Goal: Find specific page/section: Find specific page/section

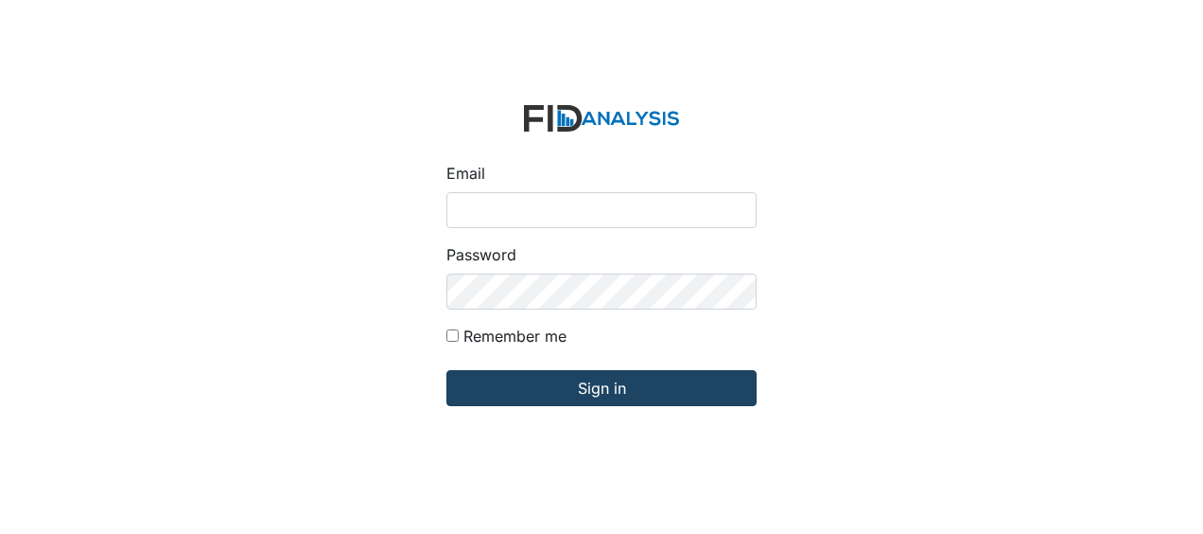
type input "Jbryant@lifeincorporated.com"
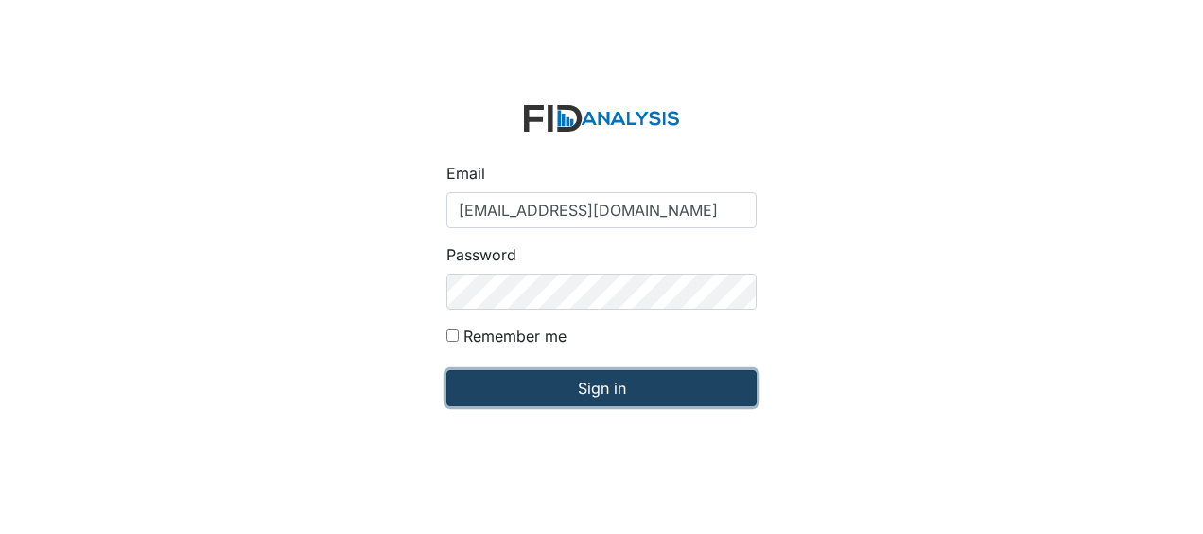
click at [600, 384] on input "Sign in" at bounding box center [602, 388] width 310 height 36
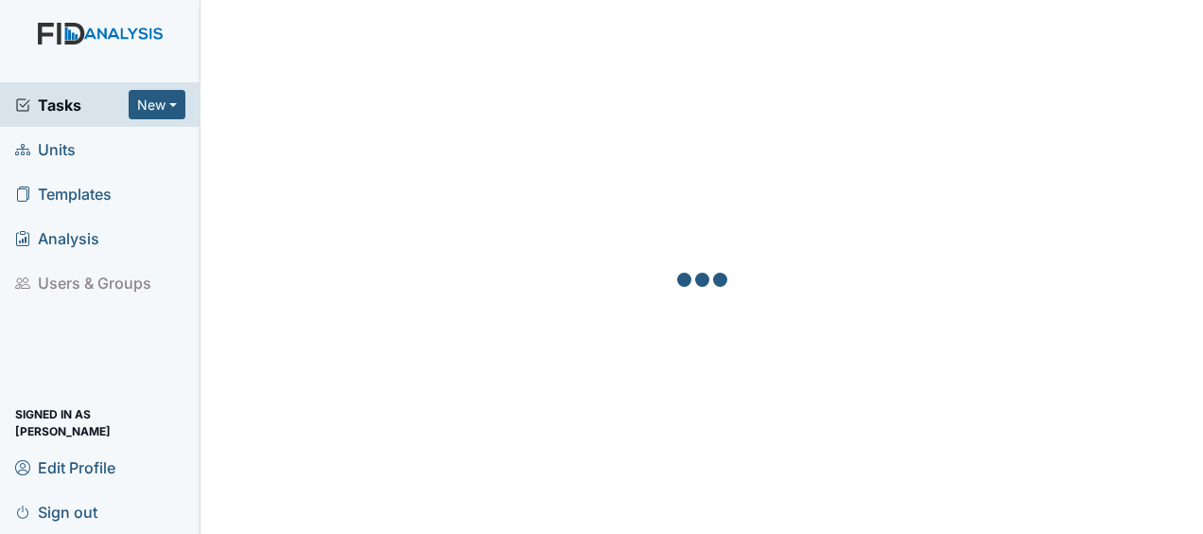
click at [71, 147] on span "Units" at bounding box center [45, 148] width 61 height 29
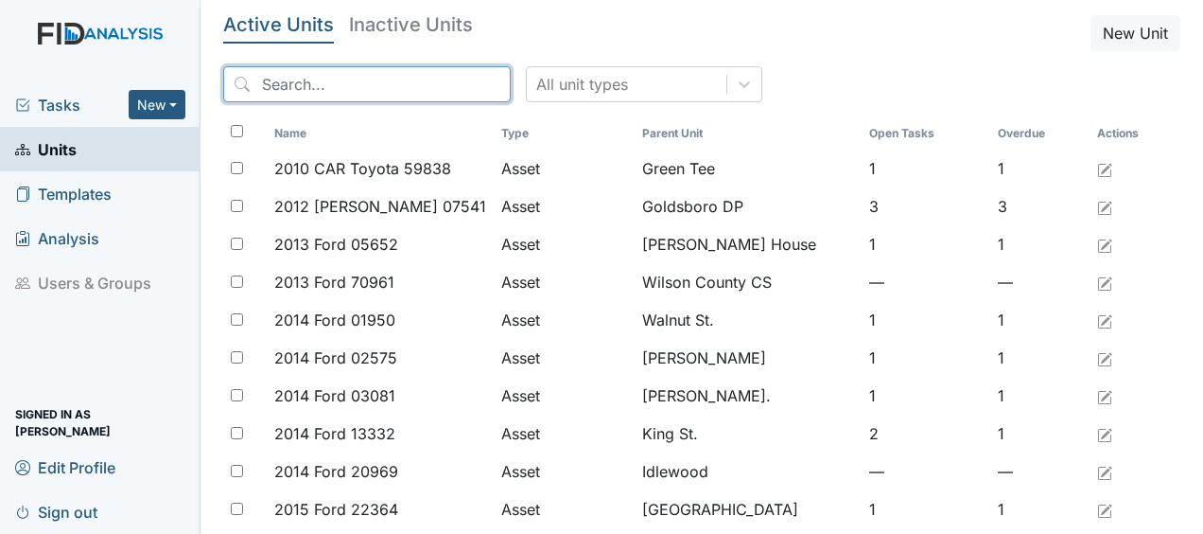
click at [274, 89] on input "search" at bounding box center [367, 84] width 288 height 36
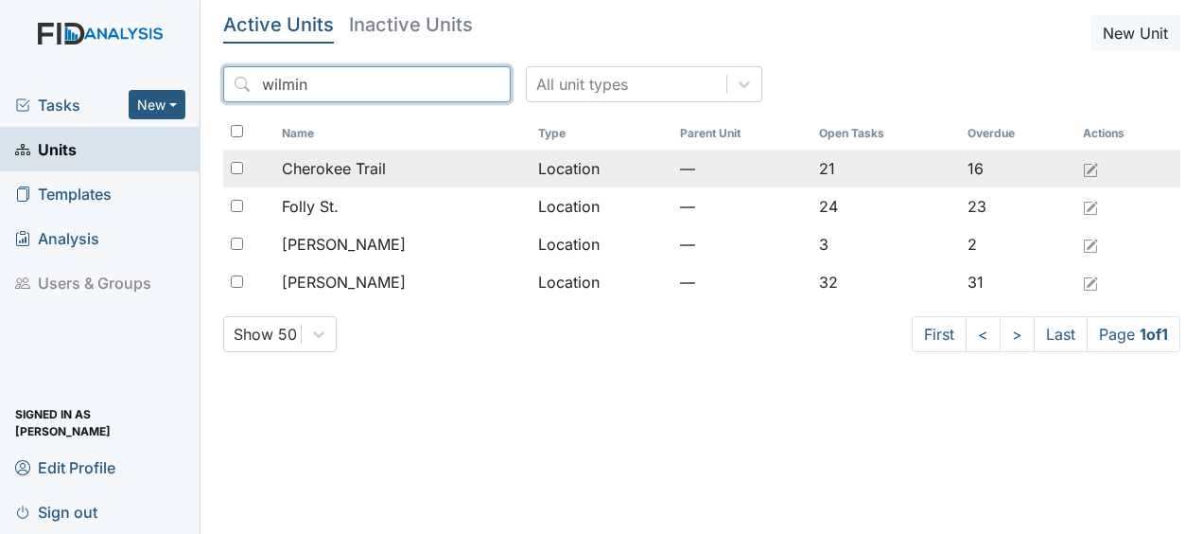
type input "wilmin"
click at [465, 167] on div "Cherokee Trail" at bounding box center [402, 168] width 241 height 23
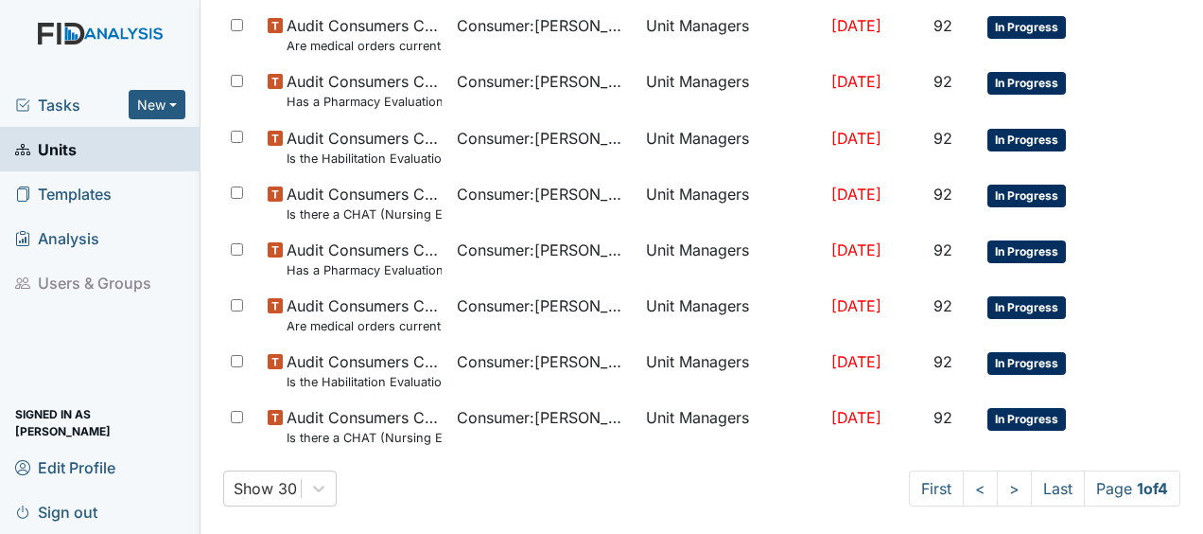
scroll to position [1491, 0]
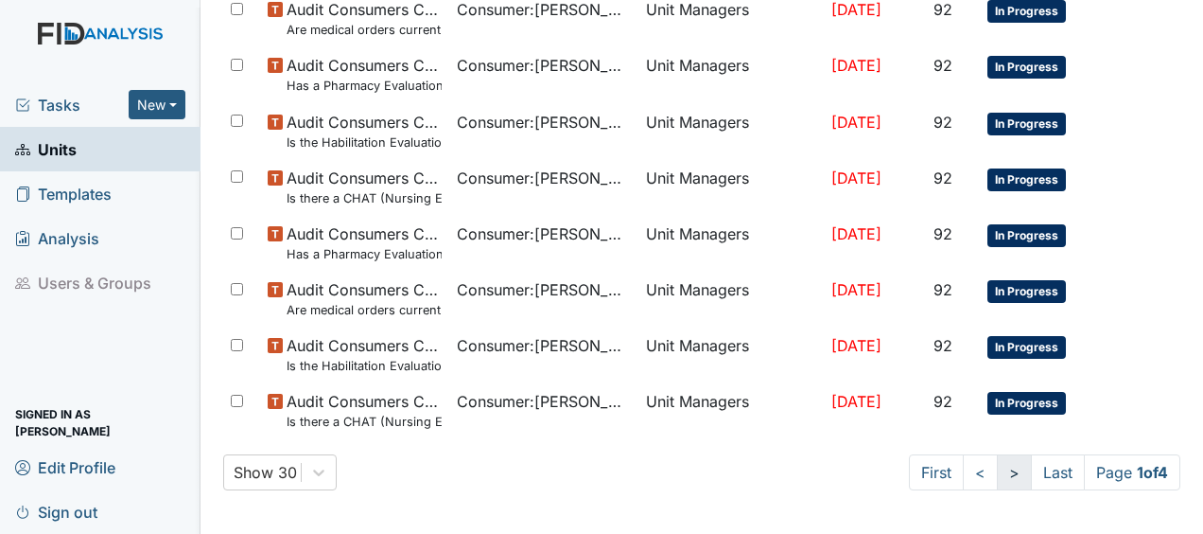
click at [997, 474] on link ">" at bounding box center [1014, 472] width 35 height 36
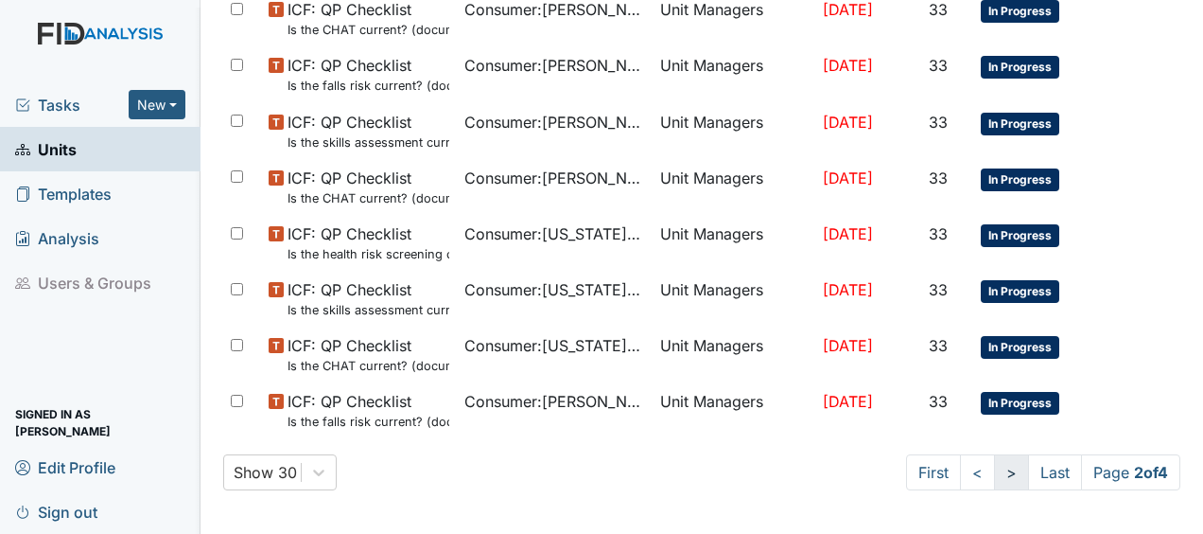
click at [994, 473] on link ">" at bounding box center [1011, 472] width 35 height 36
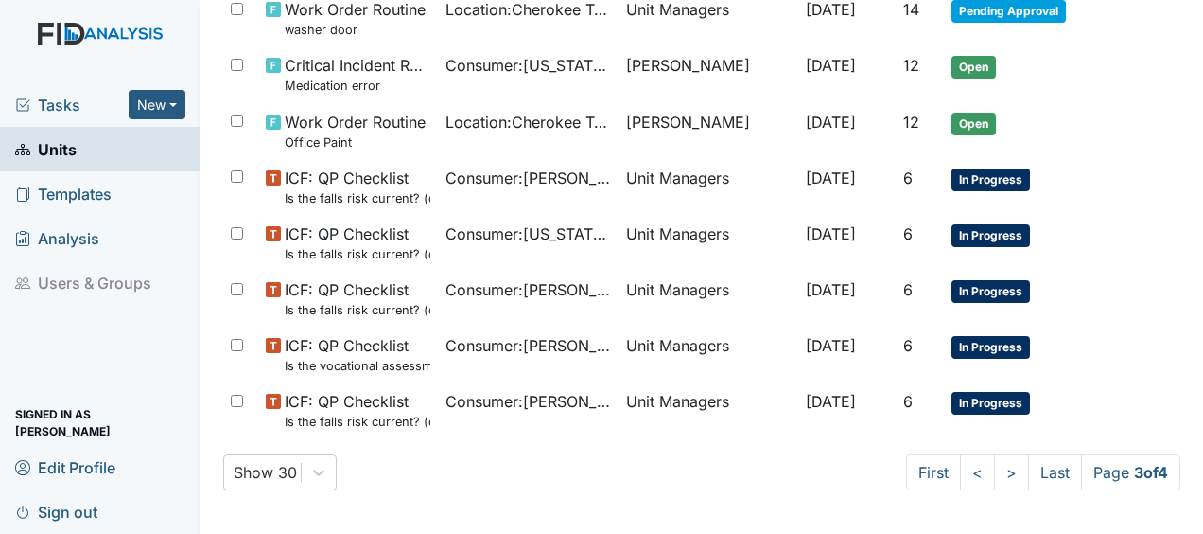
drag, startPoint x: 1035, startPoint y: 474, endPoint x: 802, endPoint y: 464, distance: 233.0
click at [802, 464] on div "Show 30 First < > Last Page 3 of 4" at bounding box center [701, 472] width 957 height 36
click at [1037, 472] on link "Last" at bounding box center [1055, 472] width 54 height 36
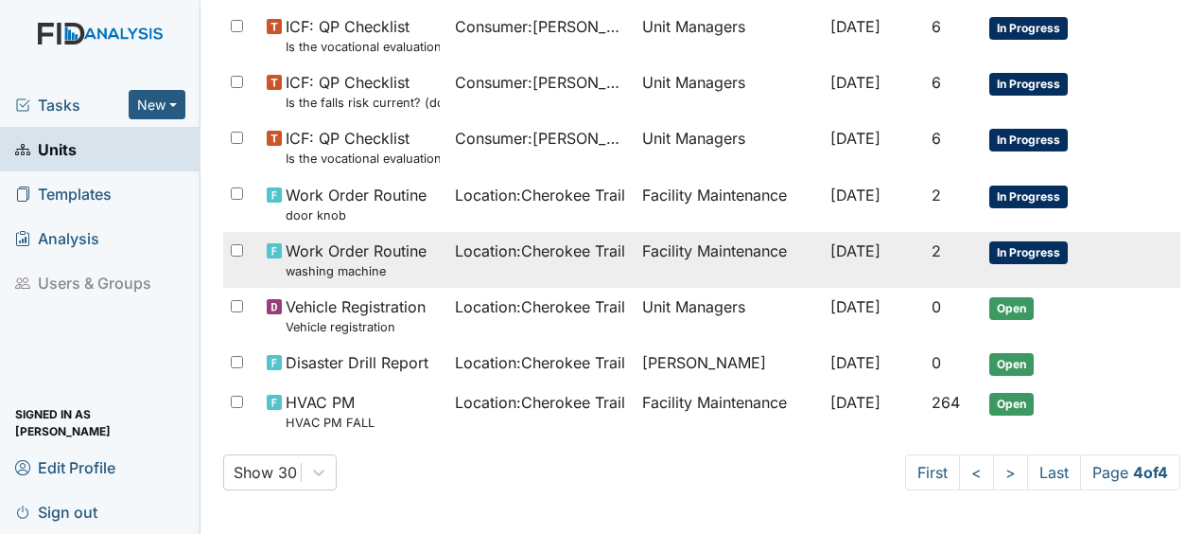
click at [831, 255] on span "Oct 14, 2025" at bounding box center [856, 250] width 50 height 19
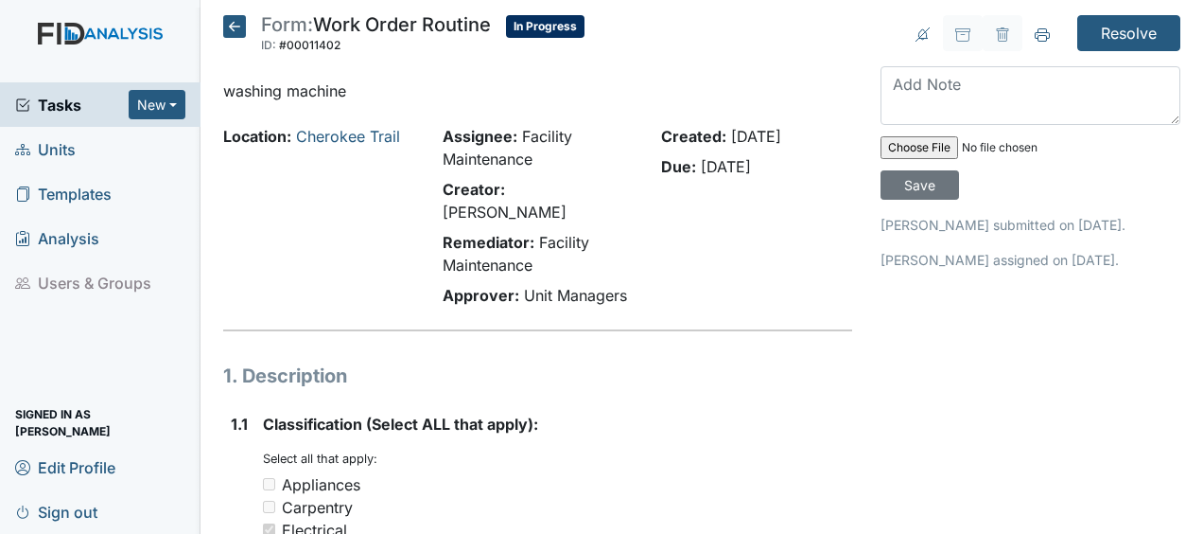
click at [237, 28] on icon at bounding box center [234, 26] width 23 height 23
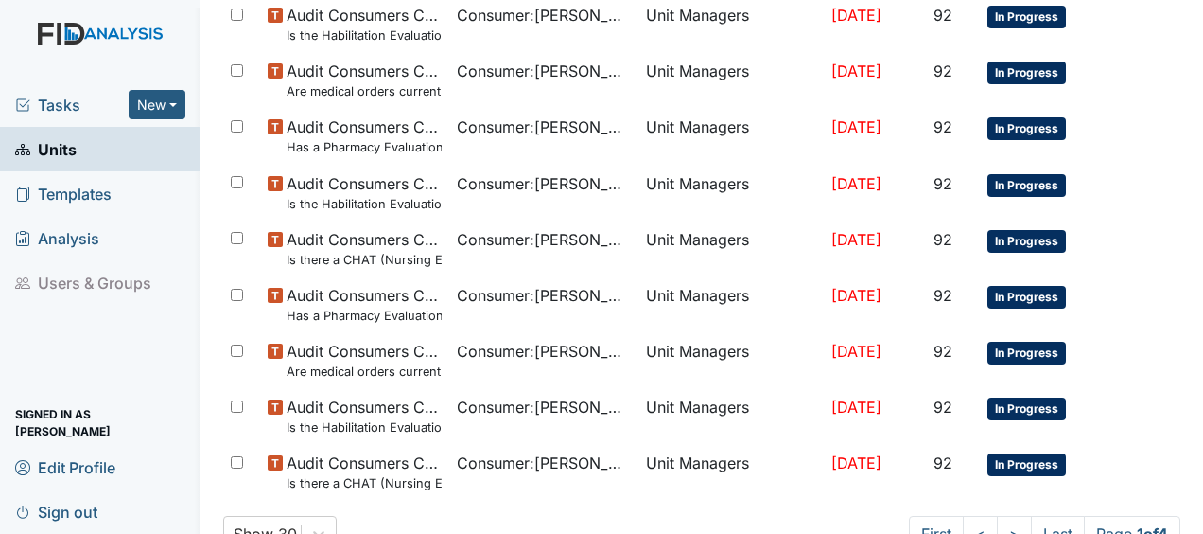
scroll to position [1491, 0]
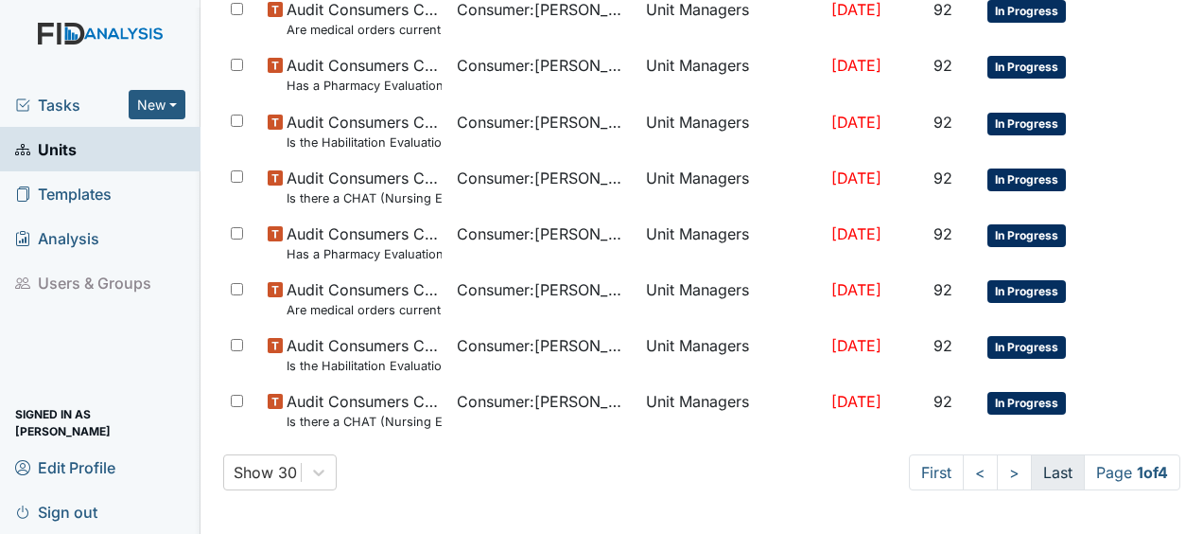
click at [1037, 471] on link "Last" at bounding box center [1058, 472] width 54 height 36
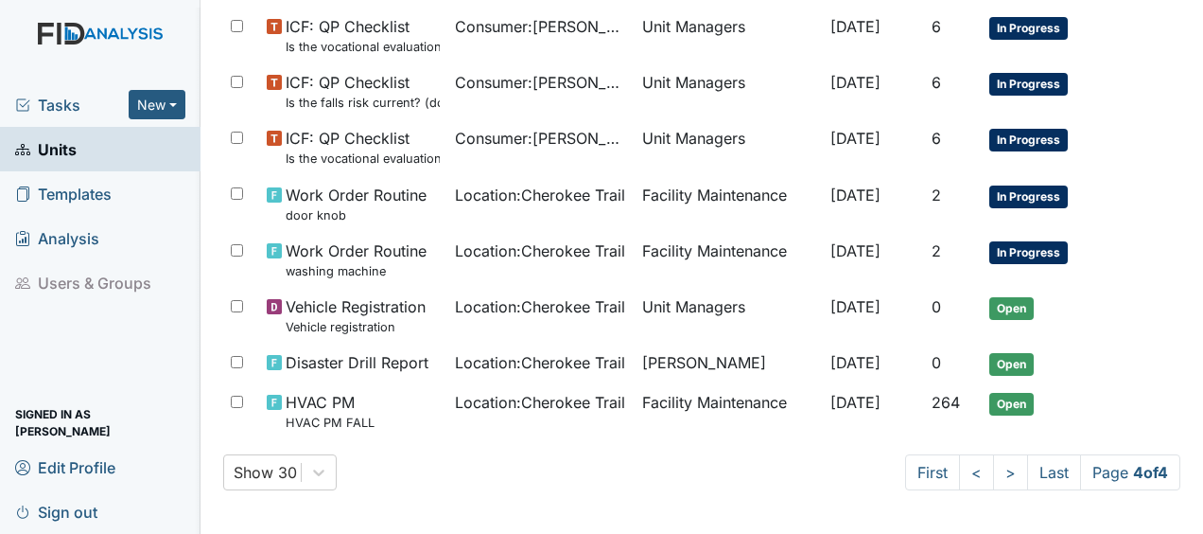
scroll to position [0, 0]
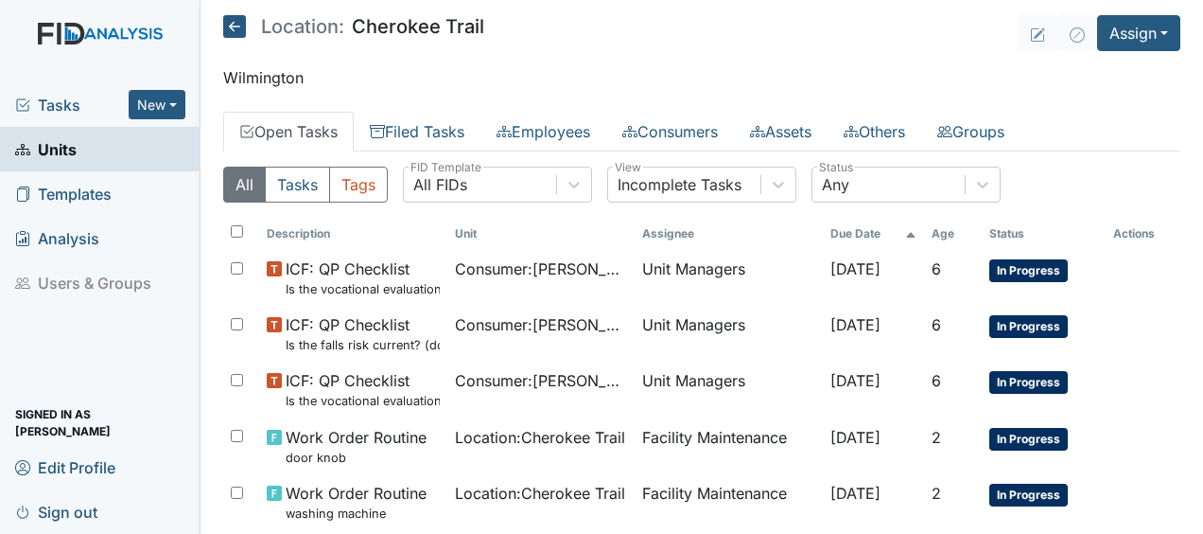
click at [236, 27] on icon at bounding box center [234, 26] width 23 height 23
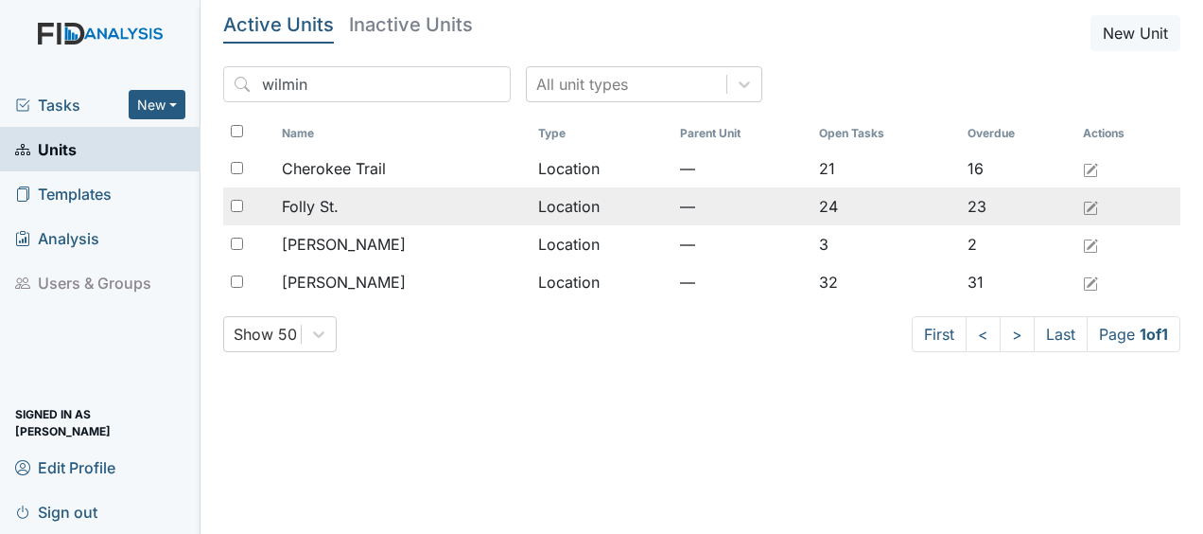
click at [406, 211] on div "Folly St." at bounding box center [402, 206] width 241 height 23
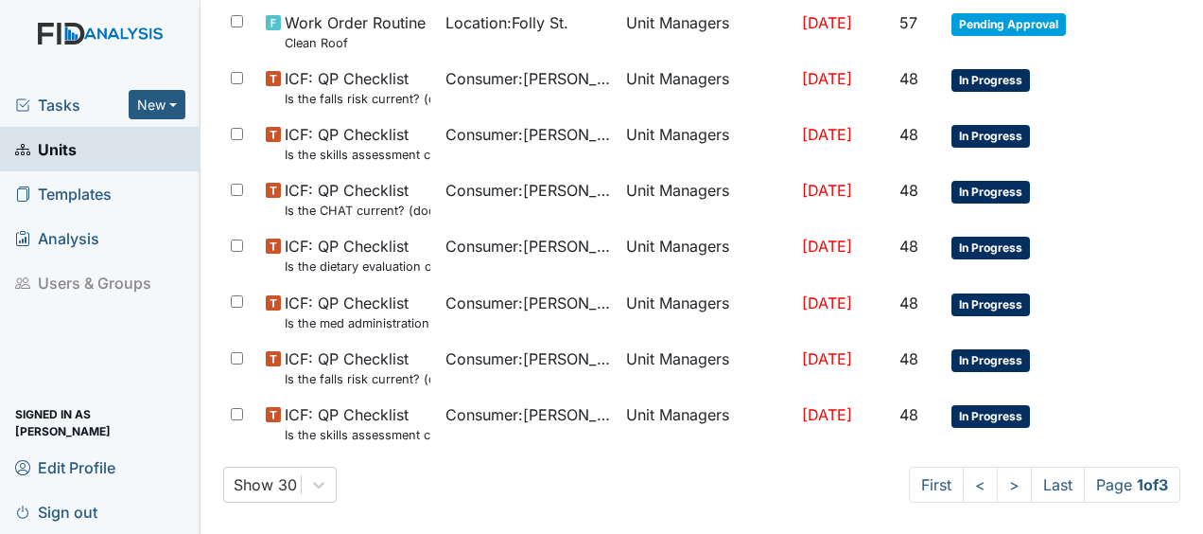
scroll to position [1356, 0]
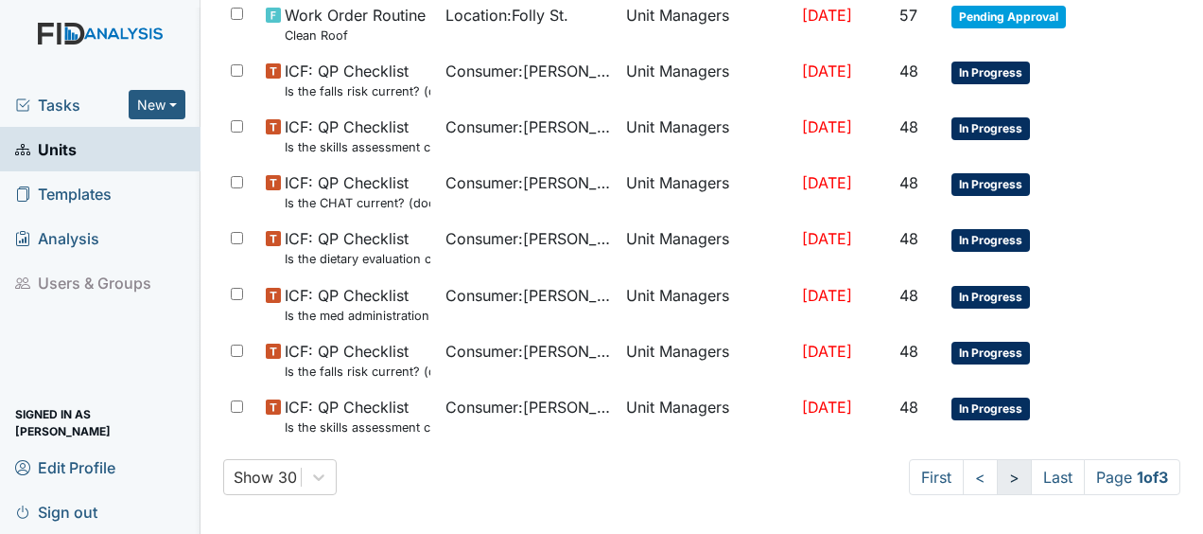
click at [997, 474] on link ">" at bounding box center [1014, 477] width 35 height 36
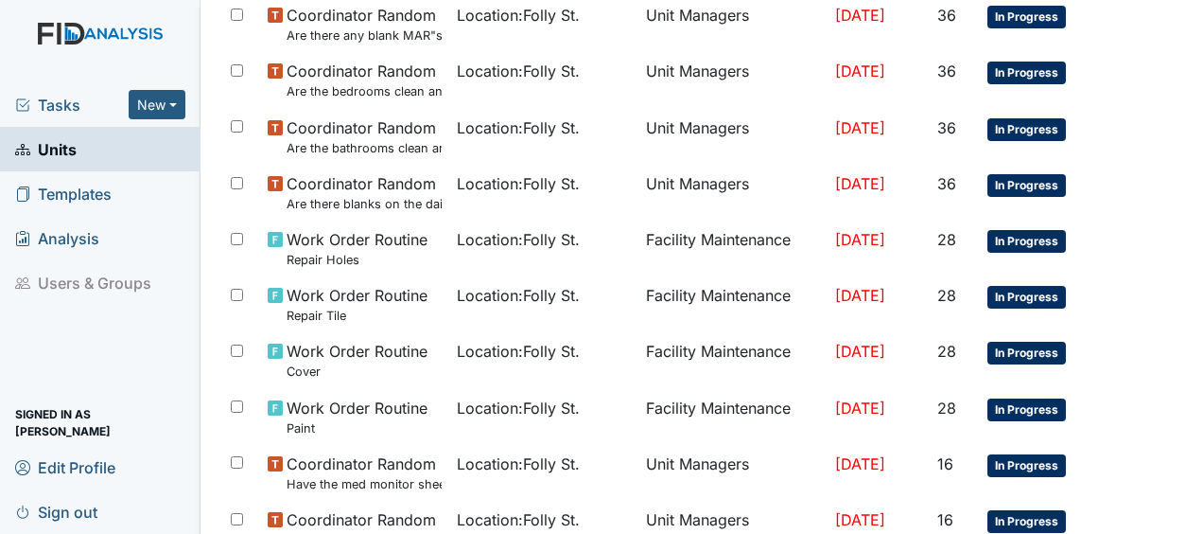
scroll to position [1247, 0]
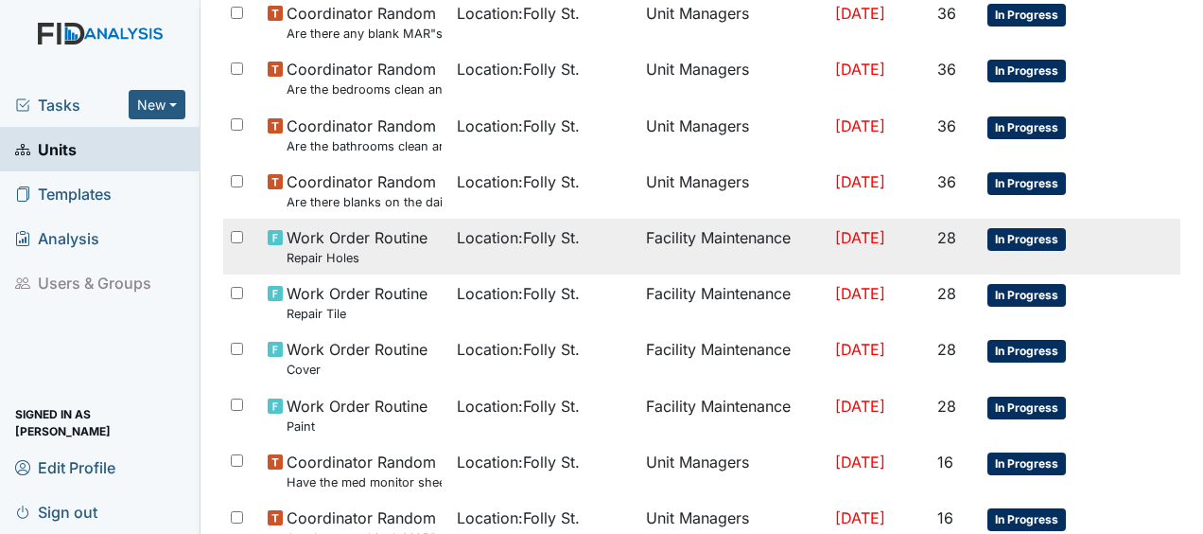
click at [559, 240] on span "Location : Folly St." at bounding box center [518, 237] width 123 height 23
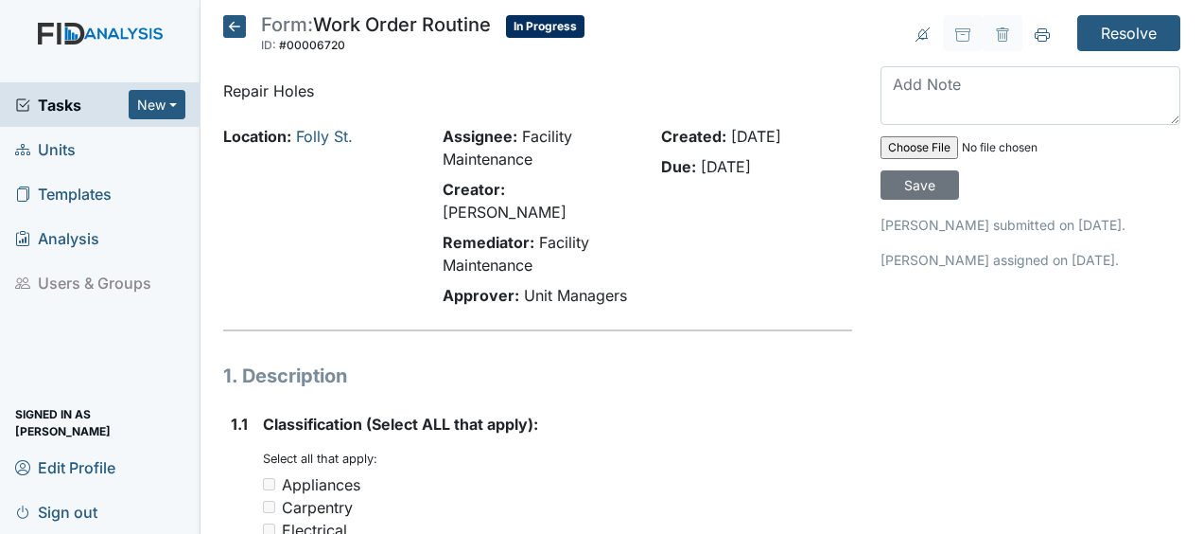
click at [234, 26] on icon at bounding box center [234, 26] width 23 height 23
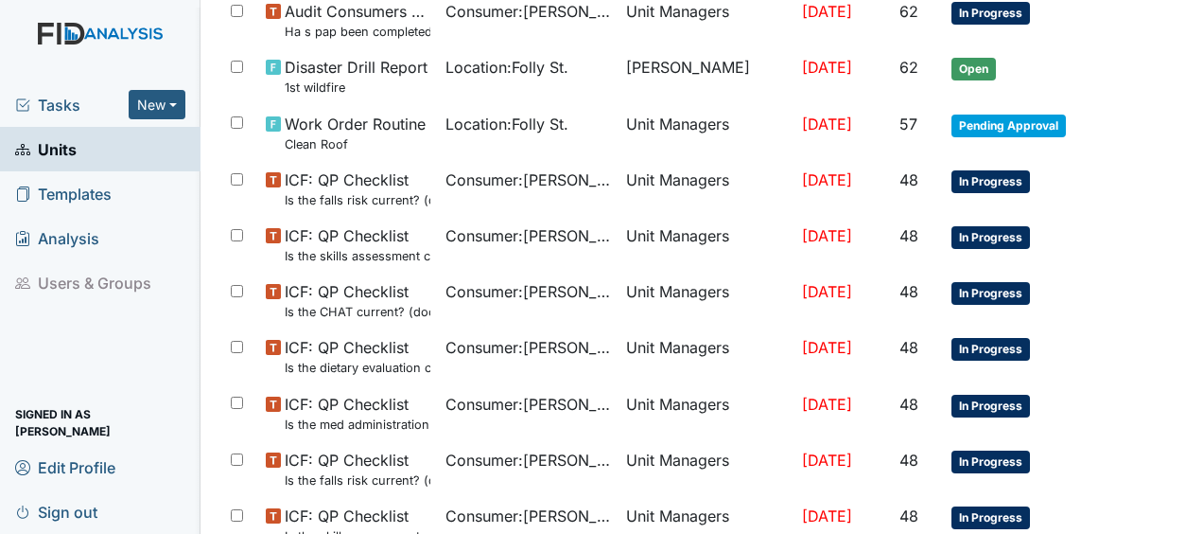
scroll to position [1356, 0]
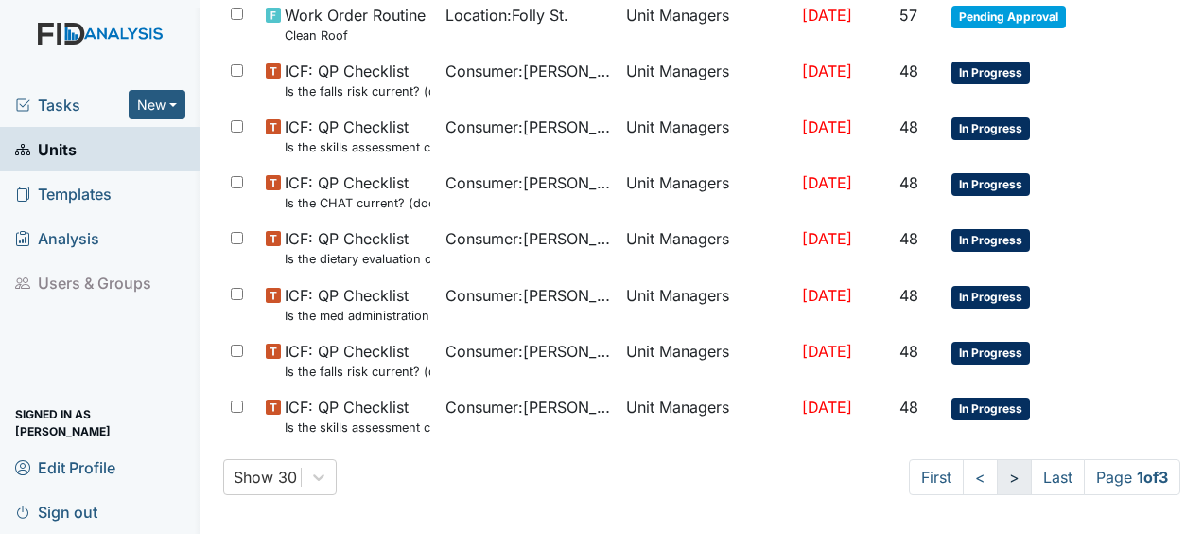
click at [997, 473] on link ">" at bounding box center [1014, 477] width 35 height 36
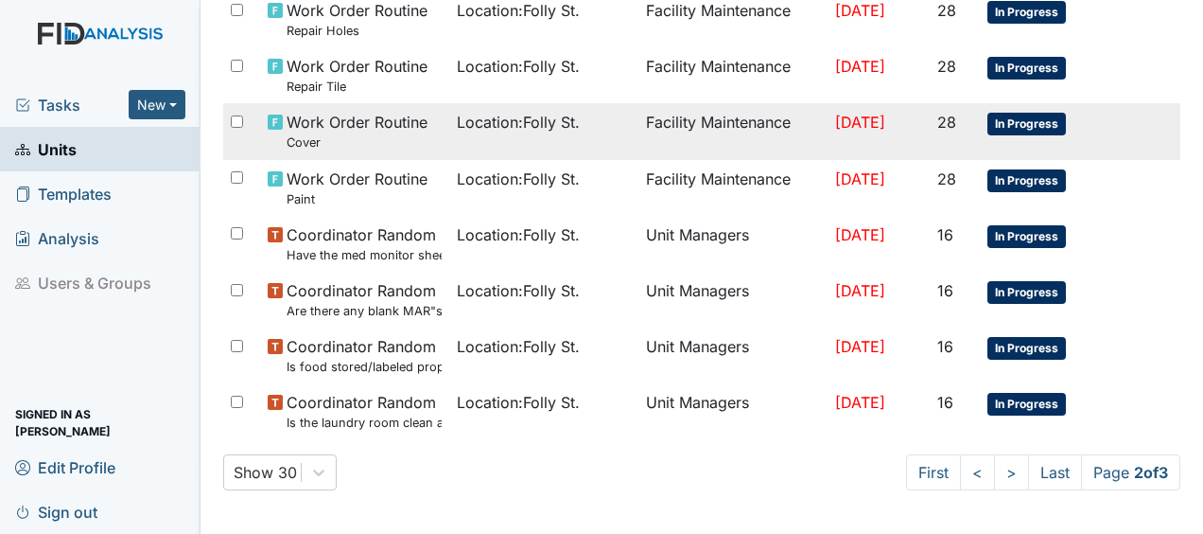
click at [734, 124] on td "Facility Maintenance" at bounding box center [733, 131] width 189 height 56
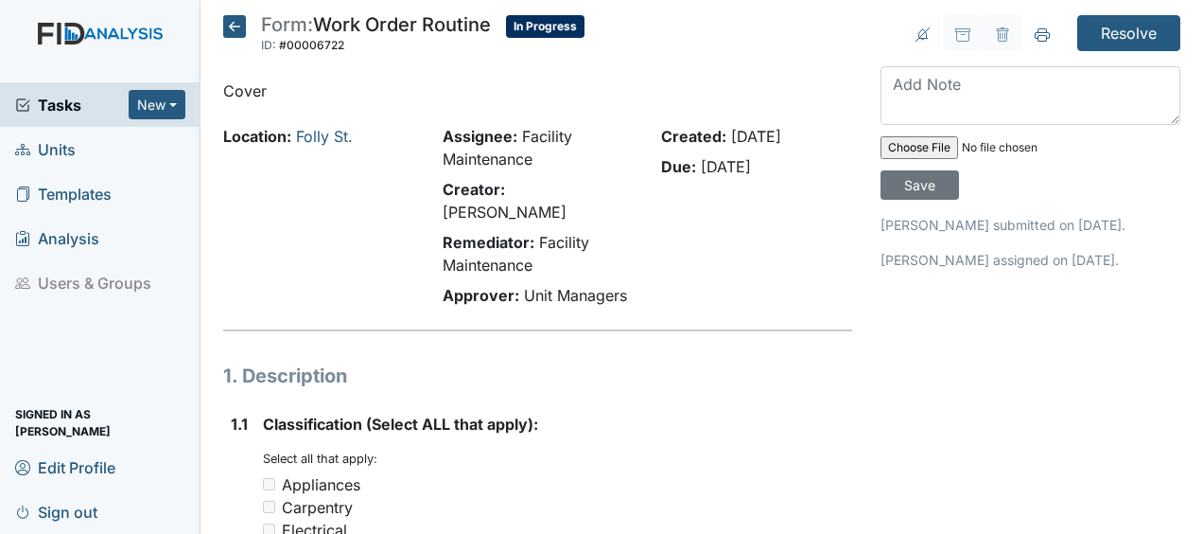
click at [237, 26] on icon at bounding box center [234, 26] width 23 height 23
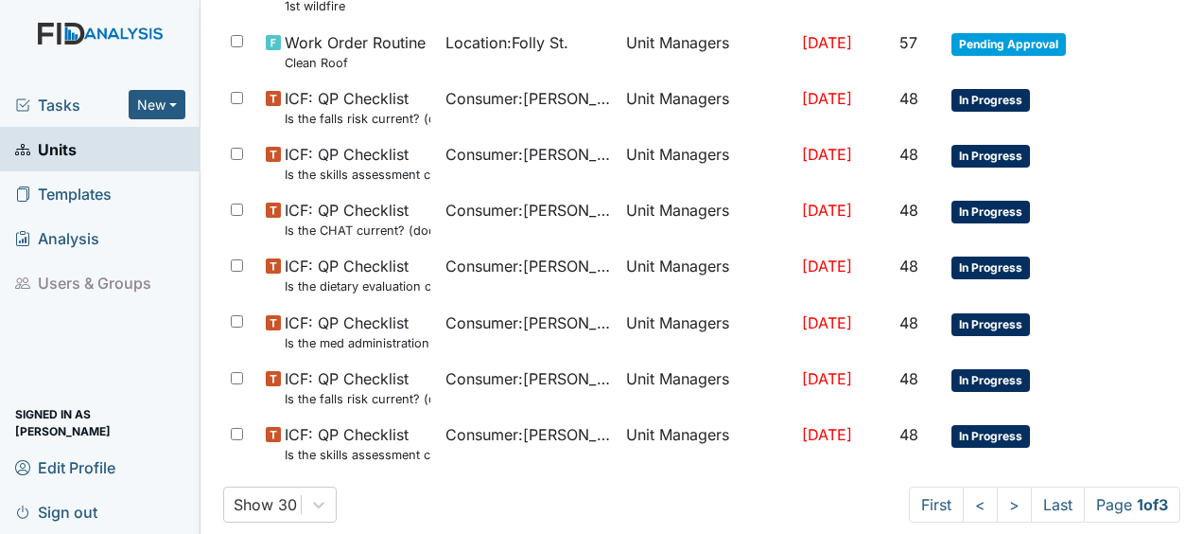
scroll to position [1356, 0]
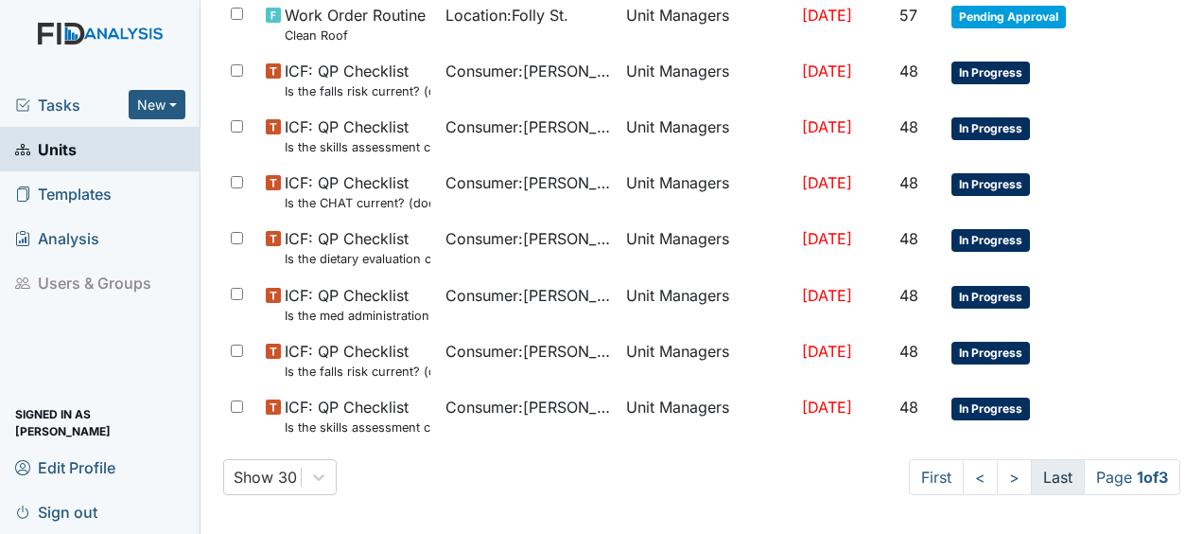
click at [1041, 474] on link "Last" at bounding box center [1058, 477] width 54 height 36
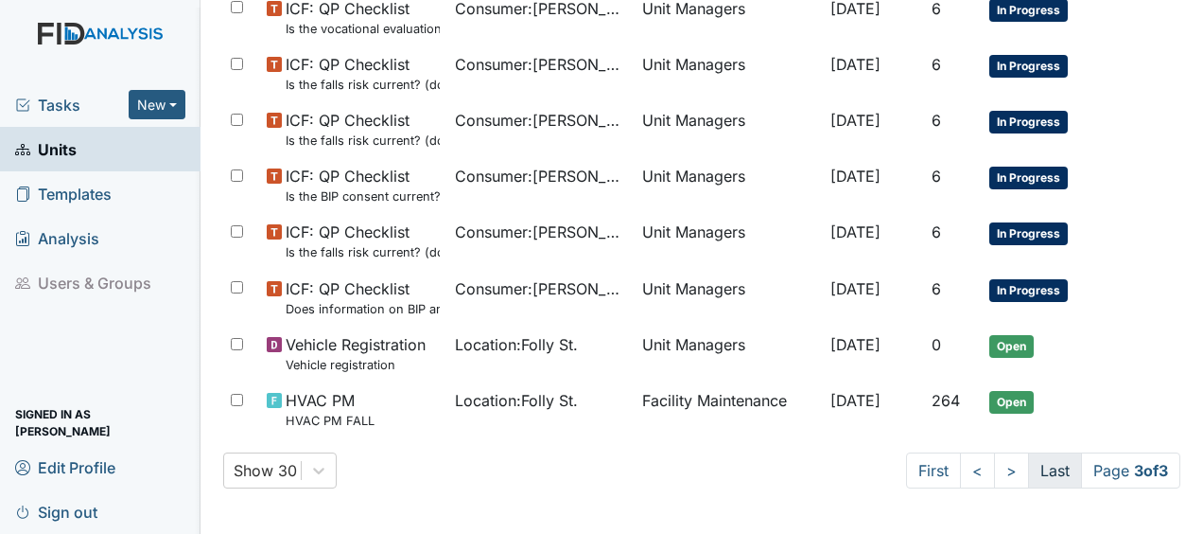
scroll to position [1037, 0]
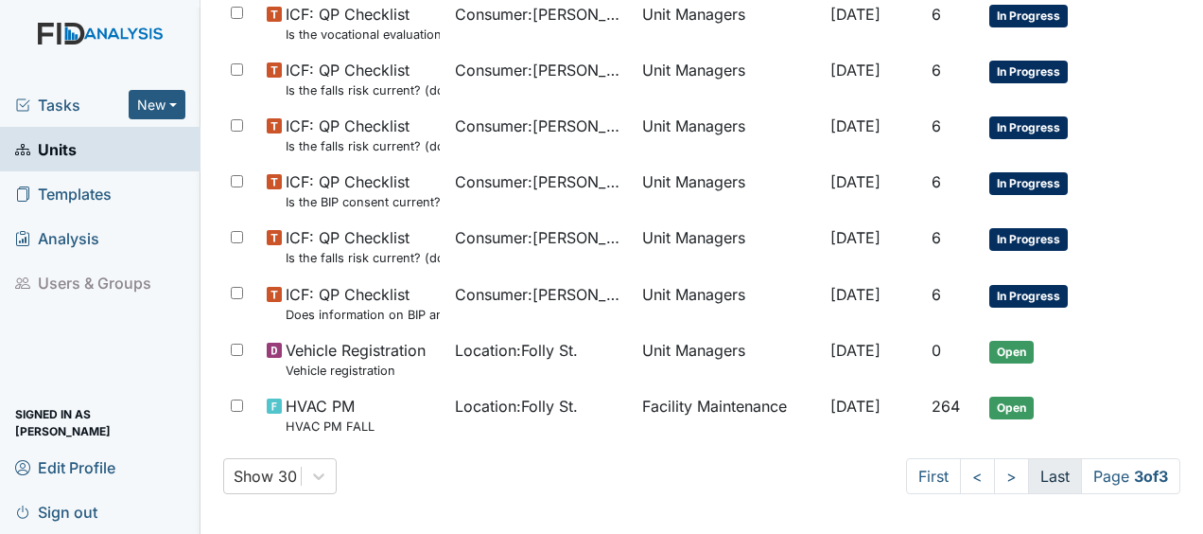
click at [1041, 474] on link "Last" at bounding box center [1055, 476] width 54 height 36
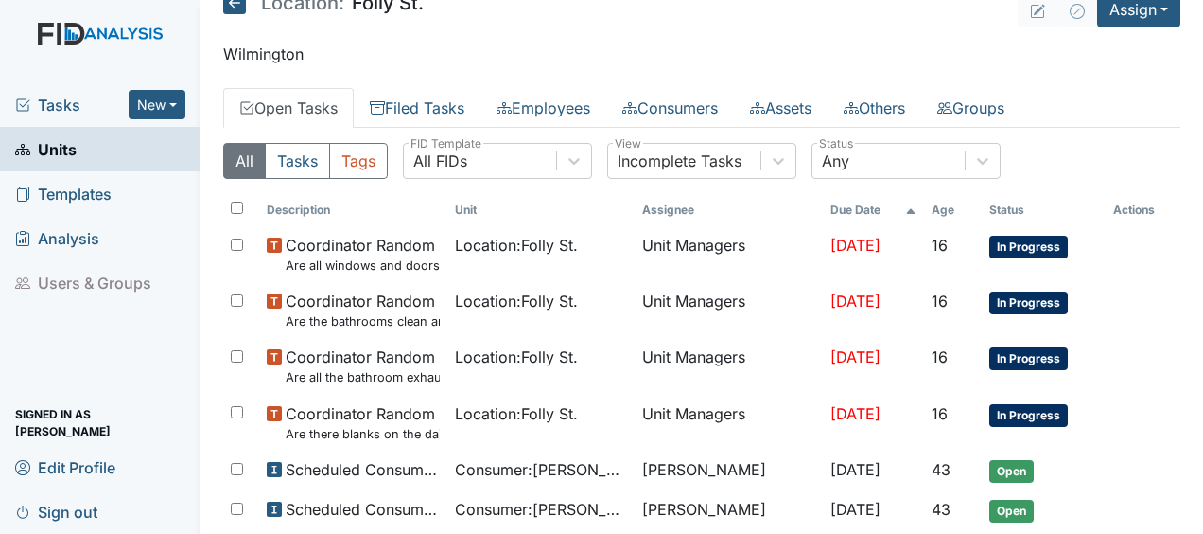
scroll to position [0, 0]
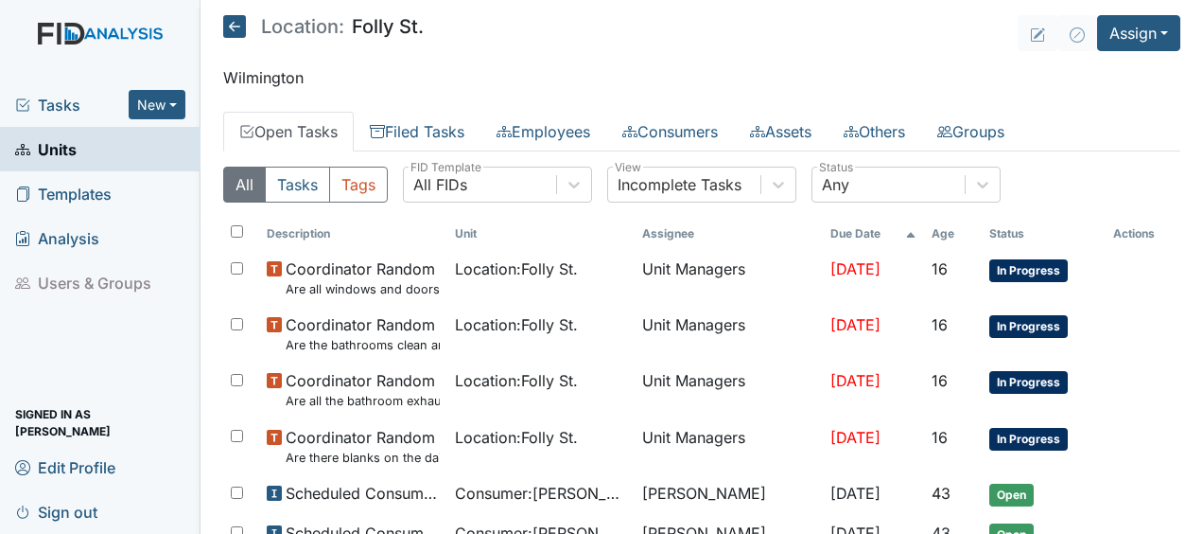
drag, startPoint x: 237, startPoint y: 21, endPoint x: 680, endPoint y: 26, distance: 443.7
click at [680, 26] on header "Location: Folly St. Assign Assign Form Assign Inspection Assign Document Assign…" at bounding box center [701, 33] width 957 height 36
click at [240, 24] on icon at bounding box center [234, 26] width 23 height 23
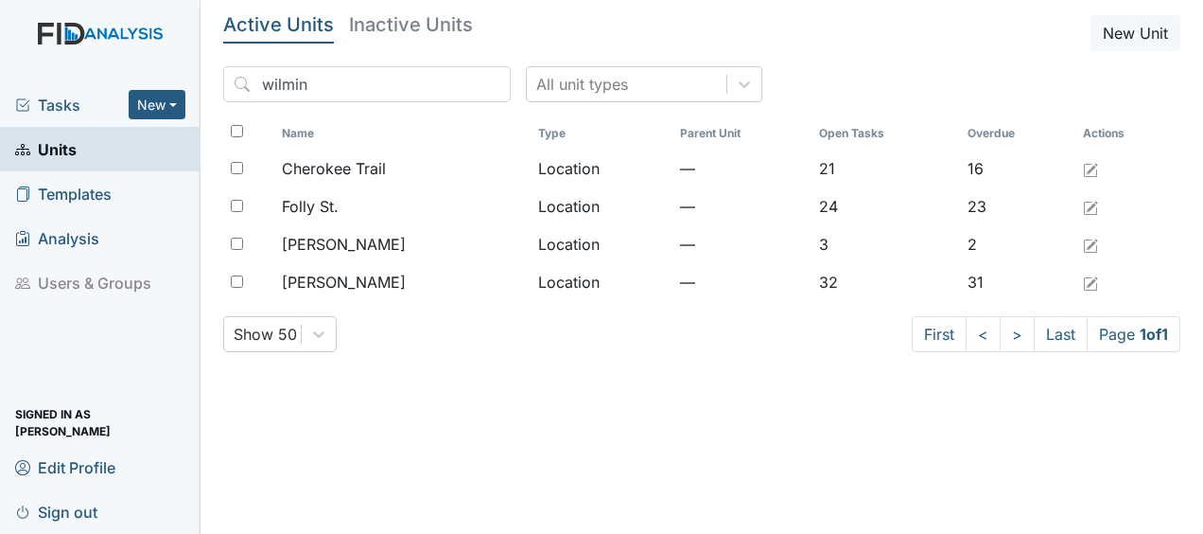
click at [240, 24] on h5 "Active Units" at bounding box center [278, 24] width 111 height 19
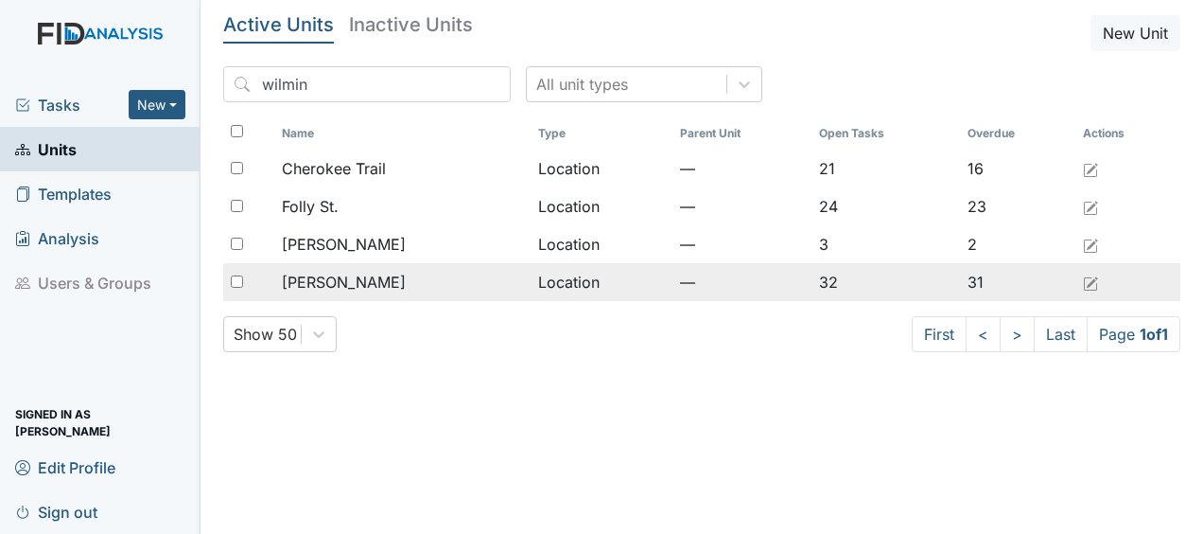
click at [543, 282] on td "Location" at bounding box center [602, 282] width 142 height 38
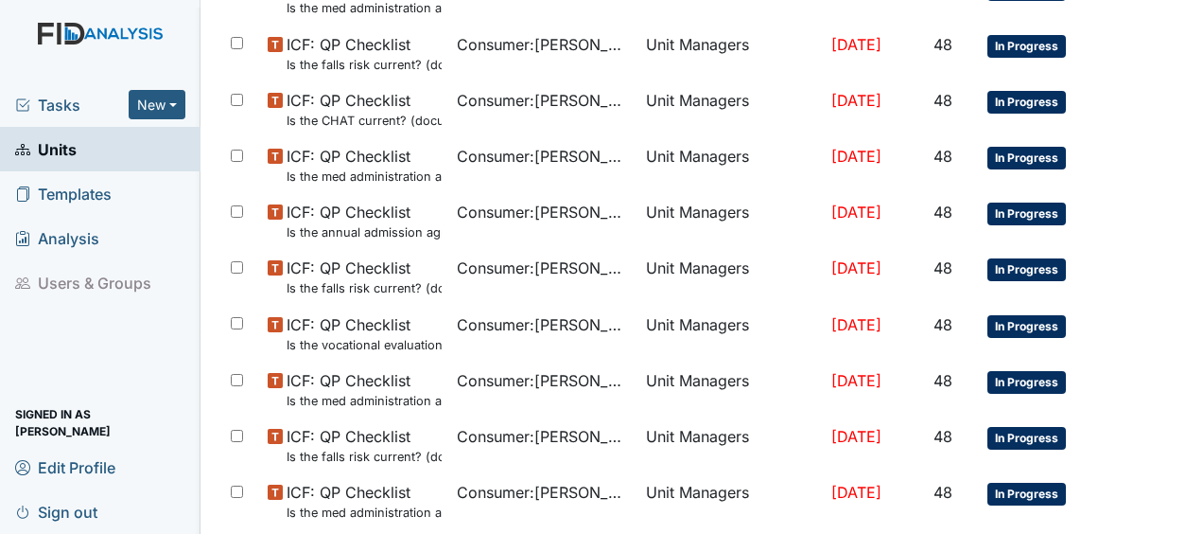
scroll to position [1373, 0]
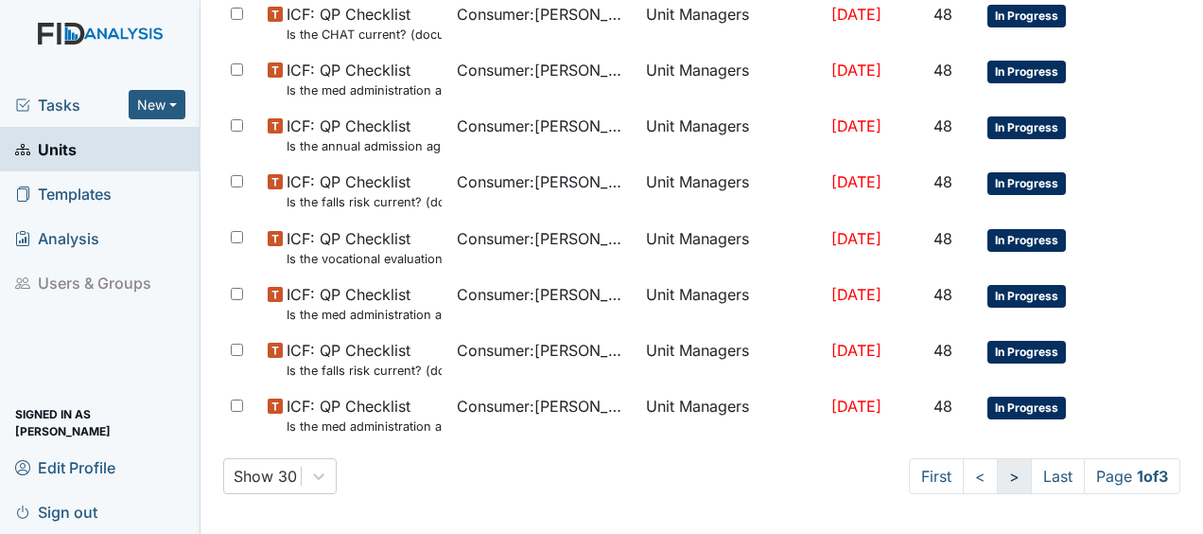
click at [997, 477] on link ">" at bounding box center [1014, 476] width 35 height 36
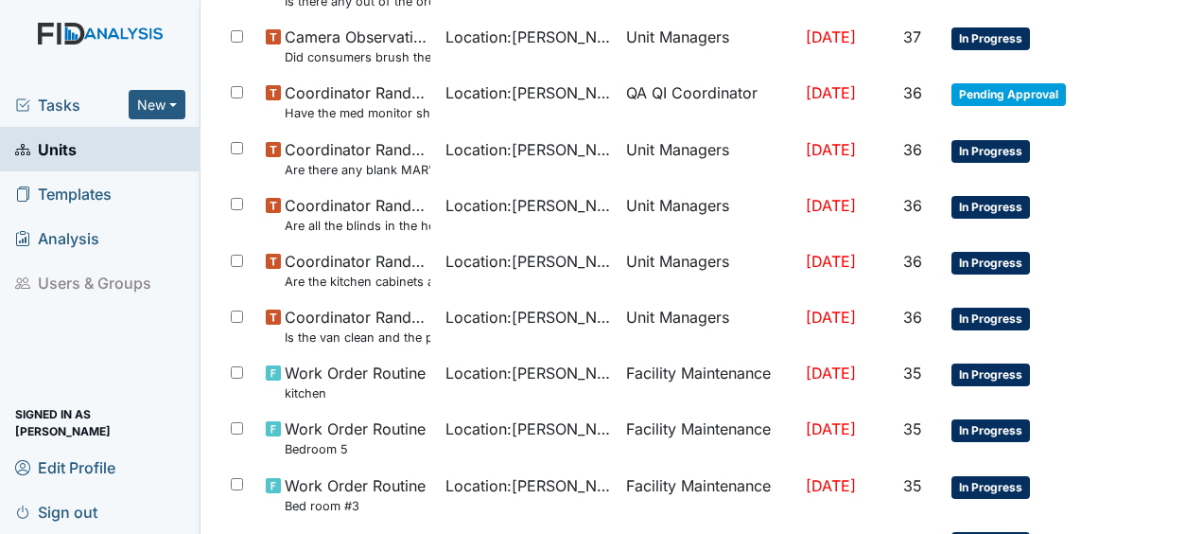
scroll to position [1271, 0]
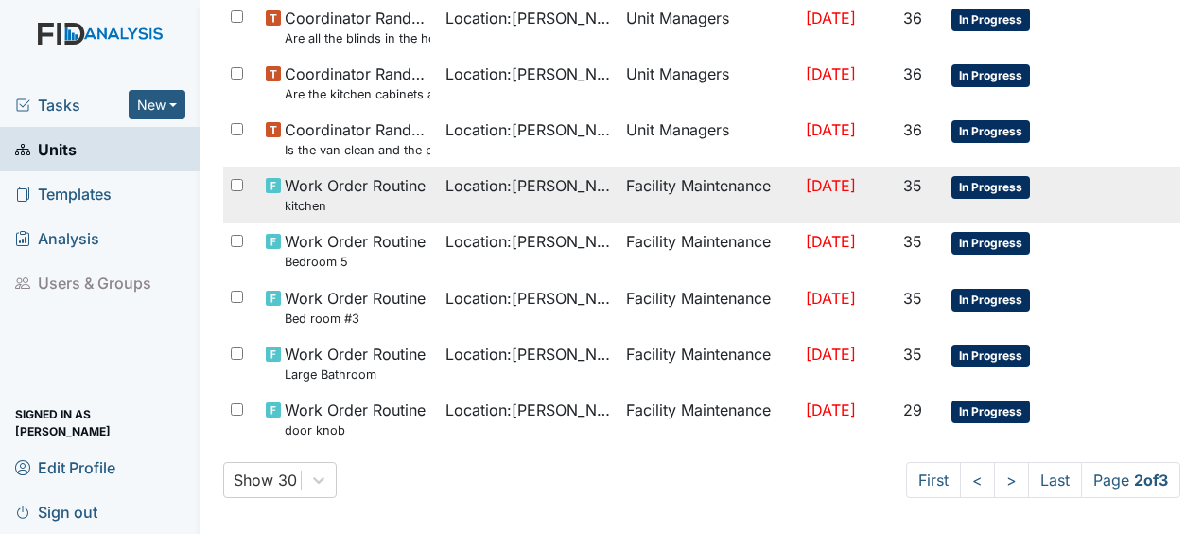
click at [638, 176] on td "Facility Maintenance" at bounding box center [709, 195] width 180 height 56
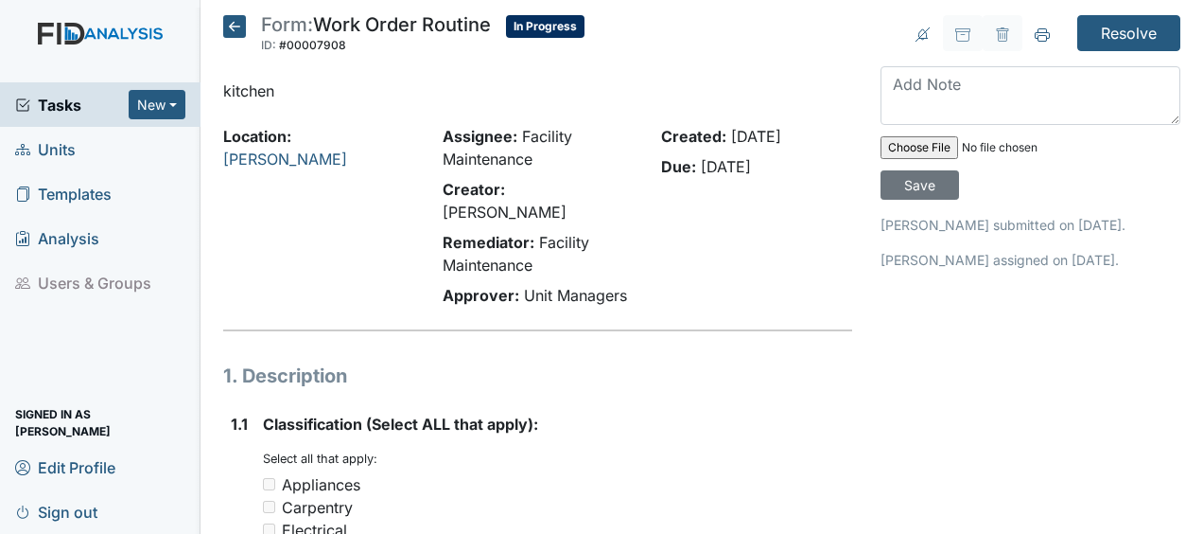
click at [229, 23] on icon at bounding box center [234, 26] width 23 height 23
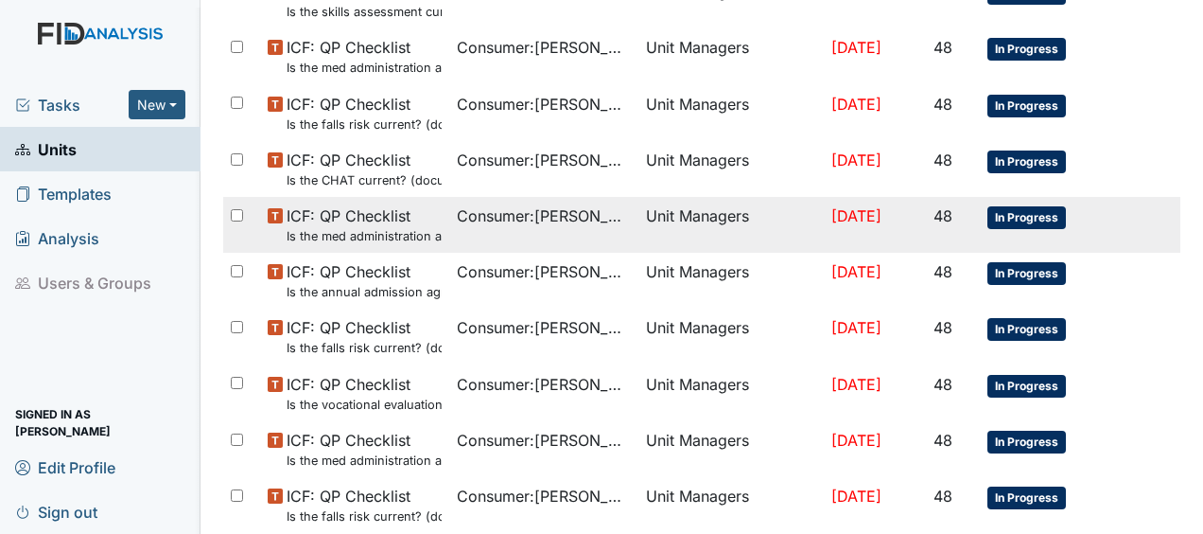
scroll to position [1373, 0]
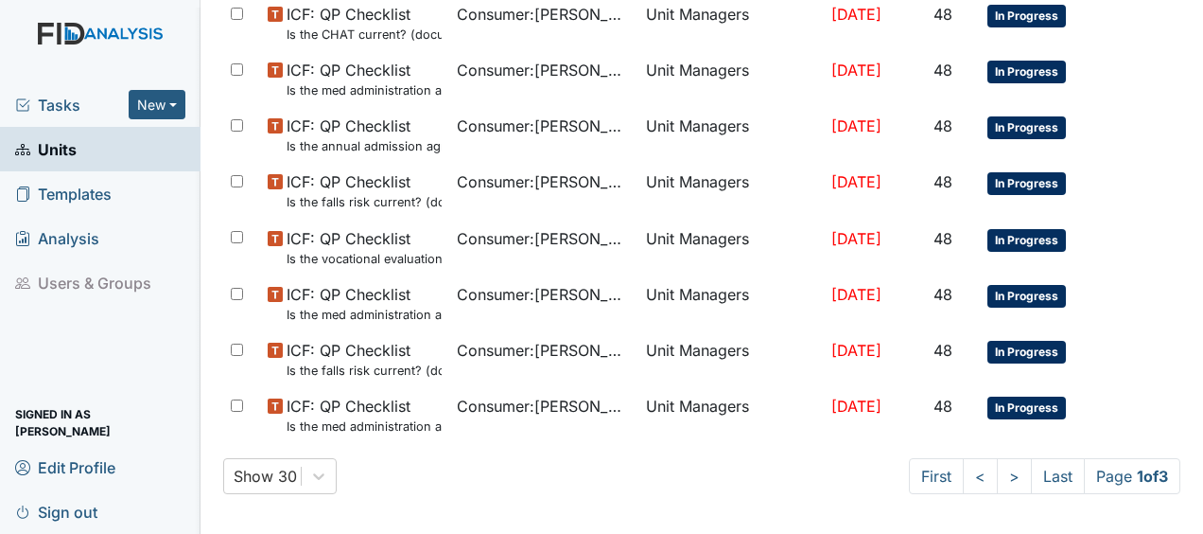
drag, startPoint x: 997, startPoint y: 475, endPoint x: 782, endPoint y: 482, distance: 214.9
click at [782, 482] on div "Show 30 First < > Last Page 1 of 3" at bounding box center [701, 476] width 957 height 36
click at [997, 469] on link ">" at bounding box center [1014, 476] width 35 height 36
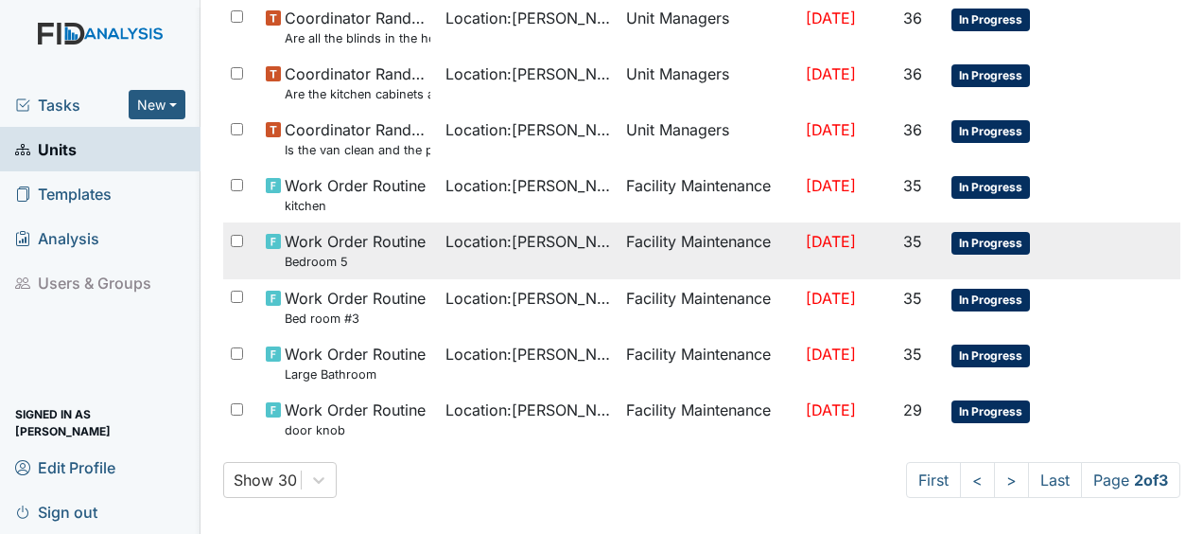
click at [513, 242] on span "Location : Lockwood" at bounding box center [528, 241] width 165 height 23
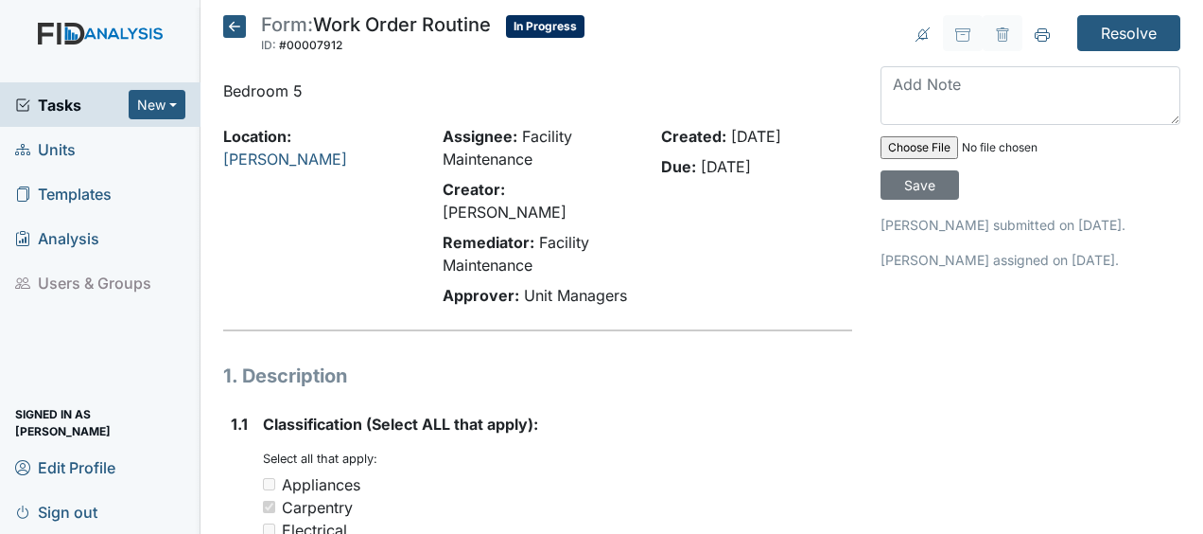
click at [239, 25] on icon at bounding box center [234, 26] width 23 height 23
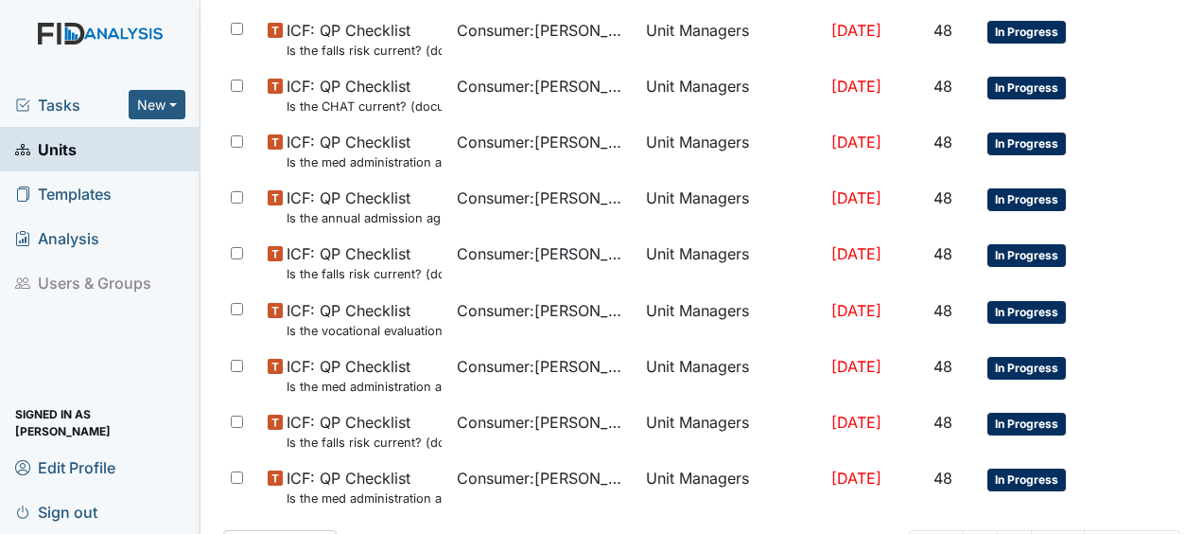
scroll to position [1373, 0]
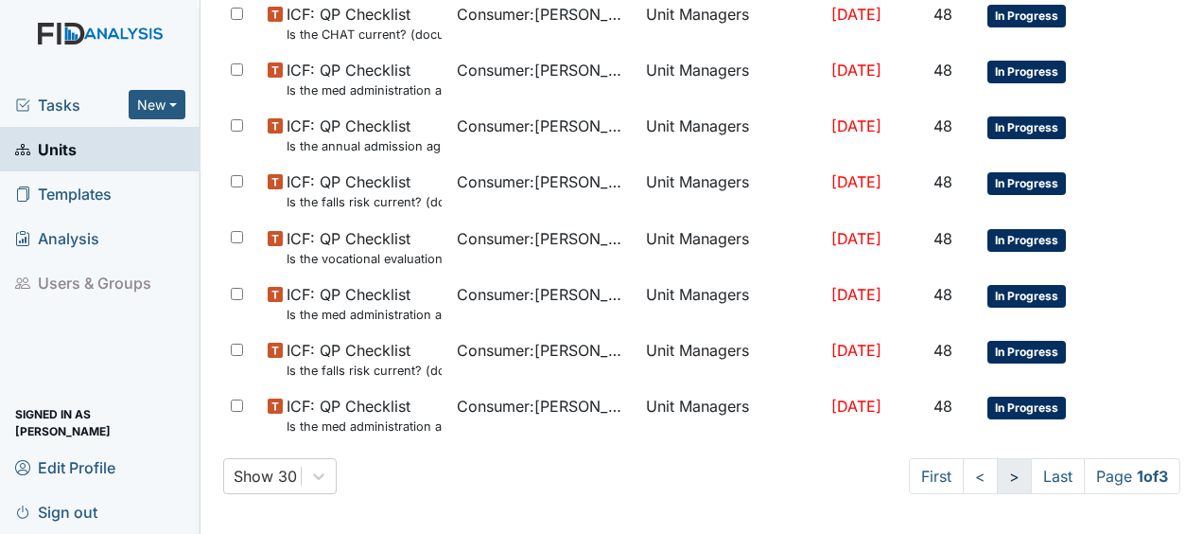
click at [997, 477] on link ">" at bounding box center [1014, 476] width 35 height 36
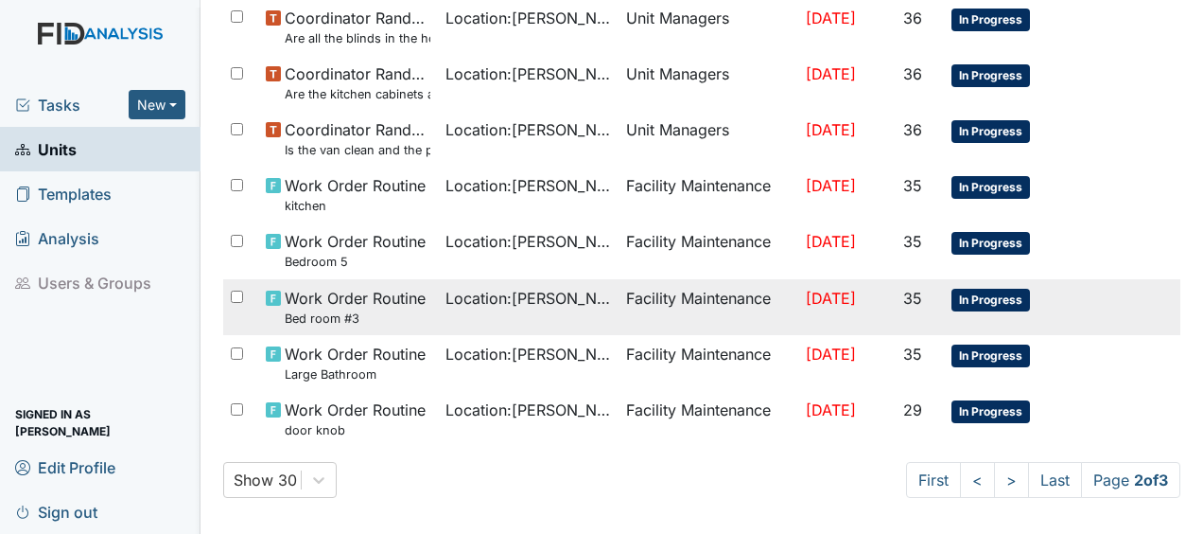
click at [621, 300] on td "Facility Maintenance" at bounding box center [709, 307] width 180 height 56
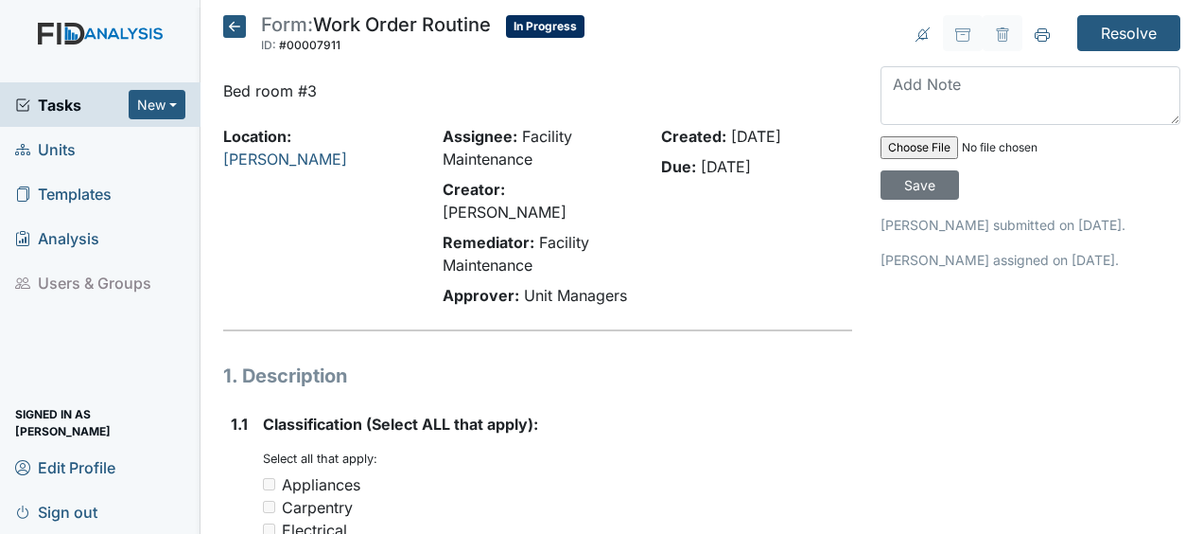
click at [237, 25] on icon at bounding box center [234, 26] width 23 height 23
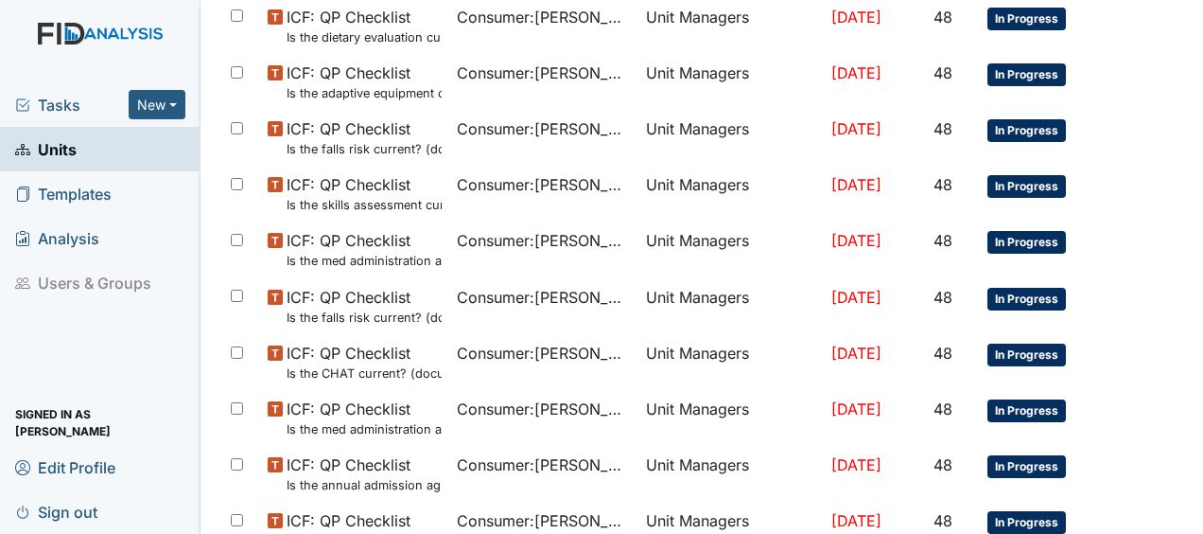
scroll to position [1373, 0]
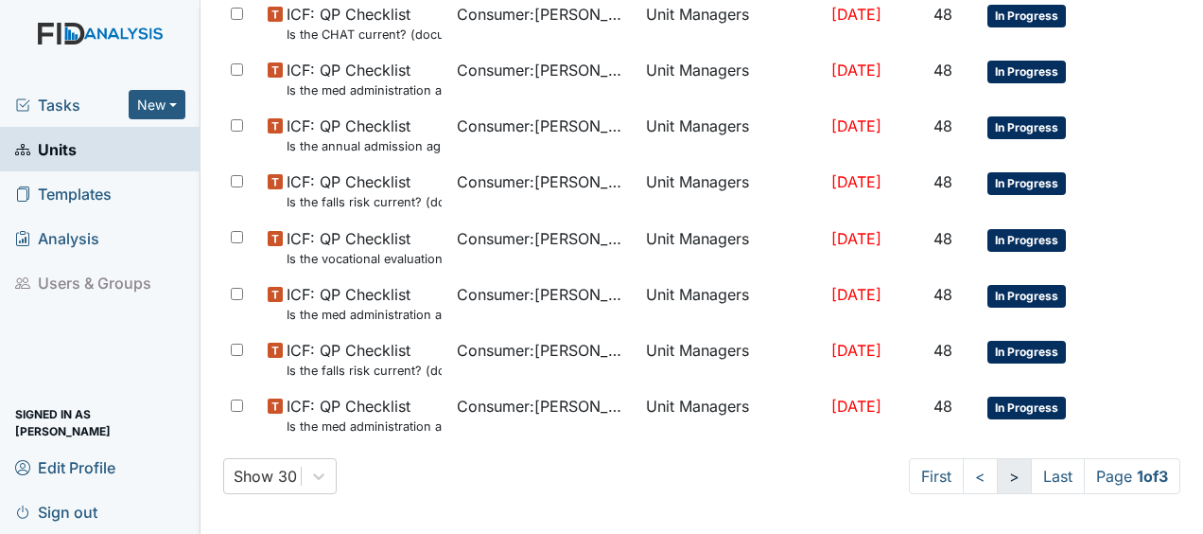
click at [997, 469] on link ">" at bounding box center [1014, 476] width 35 height 36
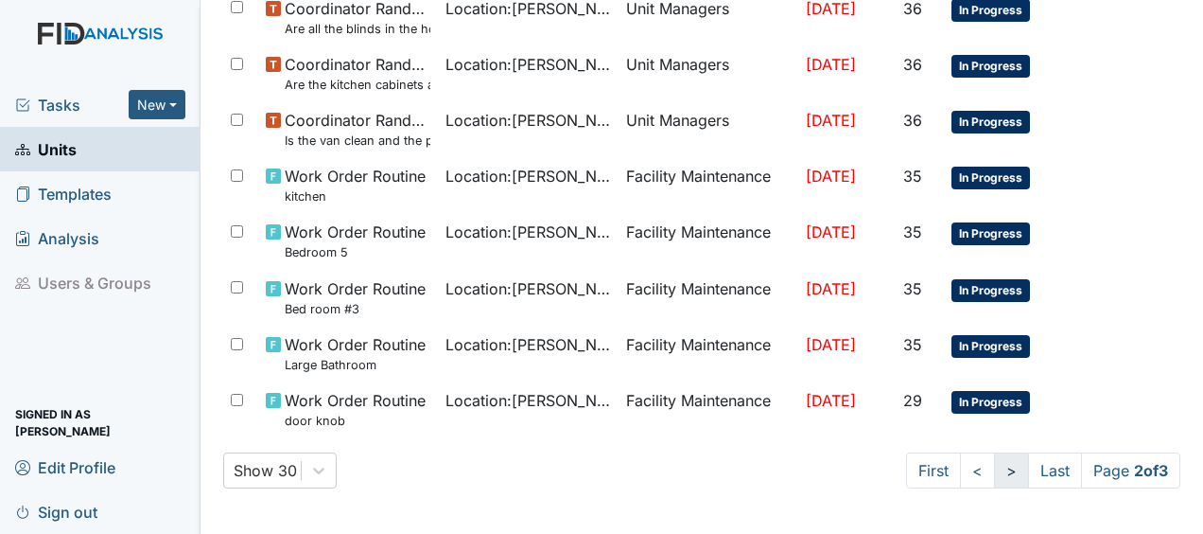
scroll to position [1271, 0]
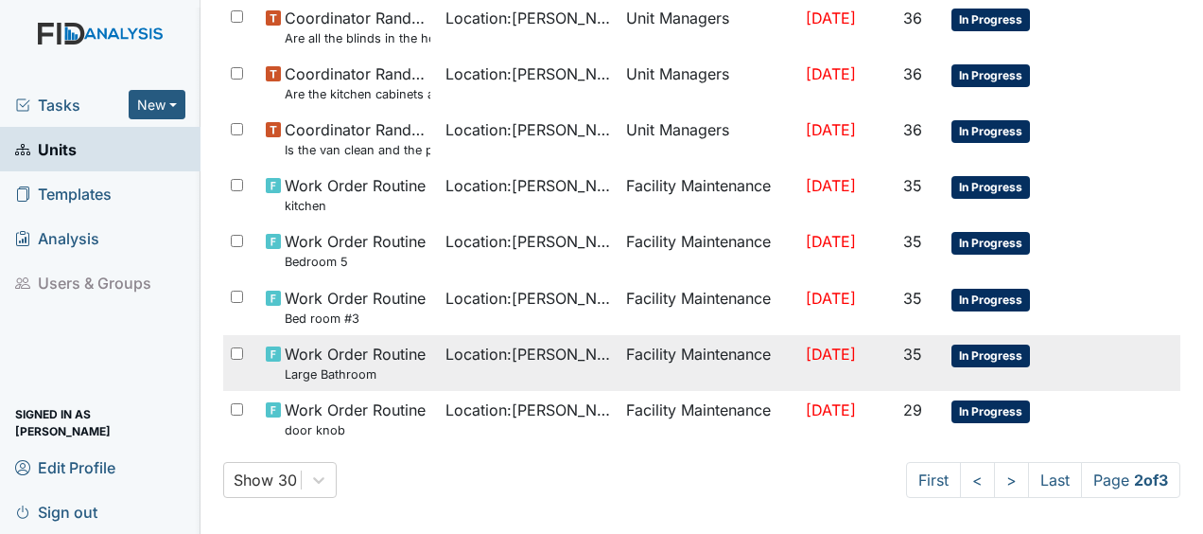
click at [386, 348] on span "Work Order Routine Large Bathroom" at bounding box center [355, 362] width 141 height 41
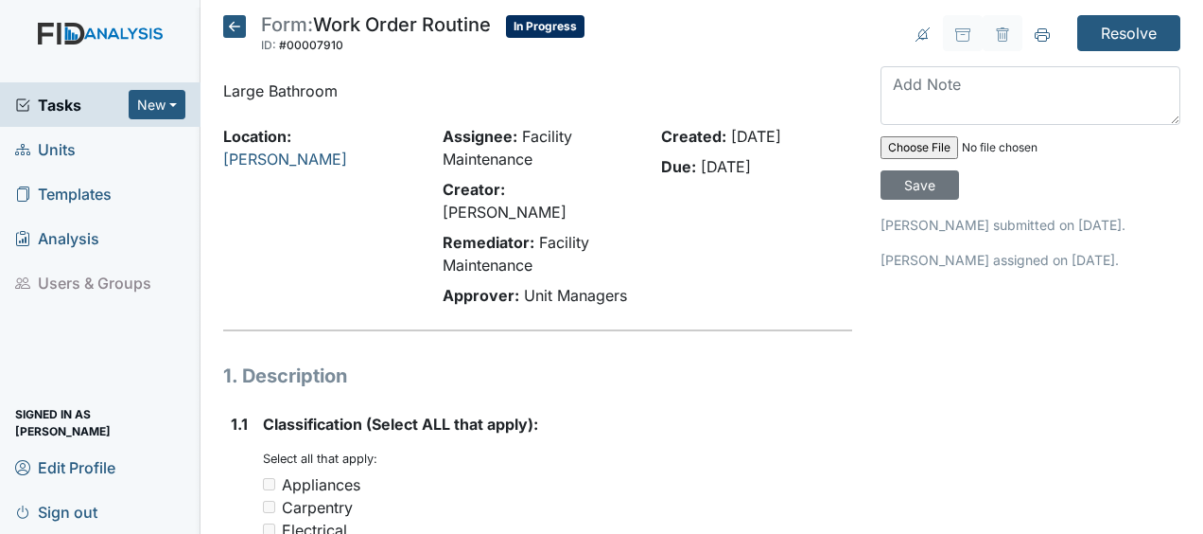
click at [238, 21] on icon at bounding box center [234, 26] width 23 height 23
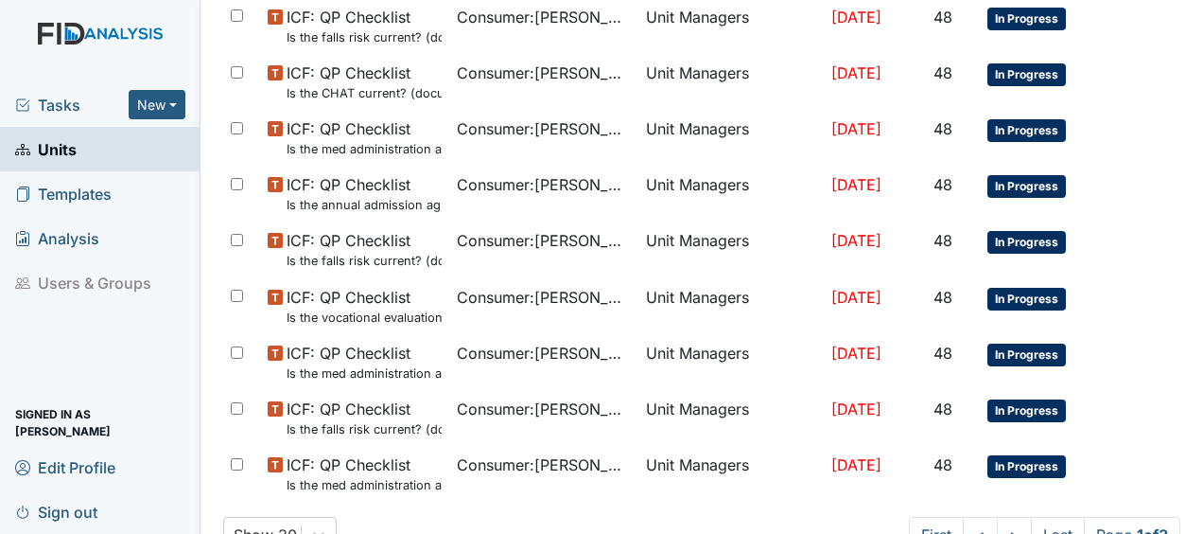
scroll to position [1373, 0]
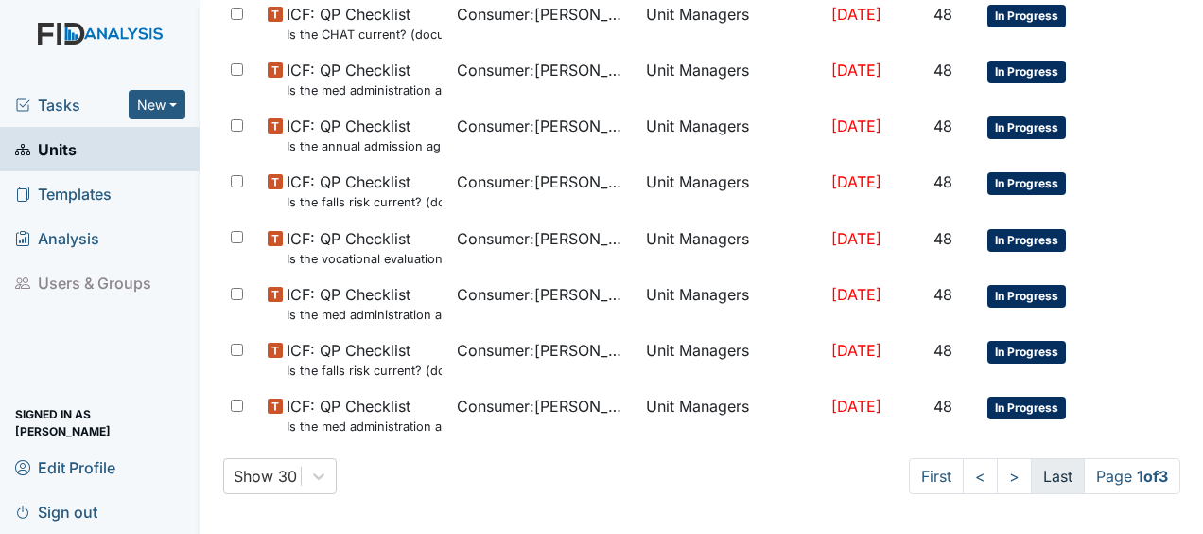
click at [1043, 475] on link "Last" at bounding box center [1058, 476] width 54 height 36
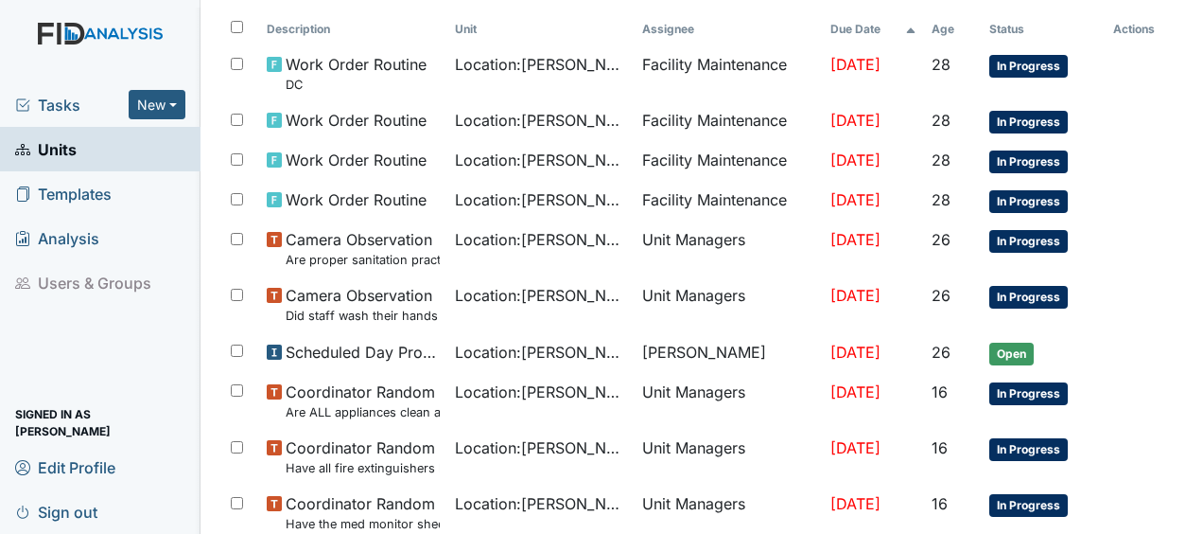
scroll to position [0, 0]
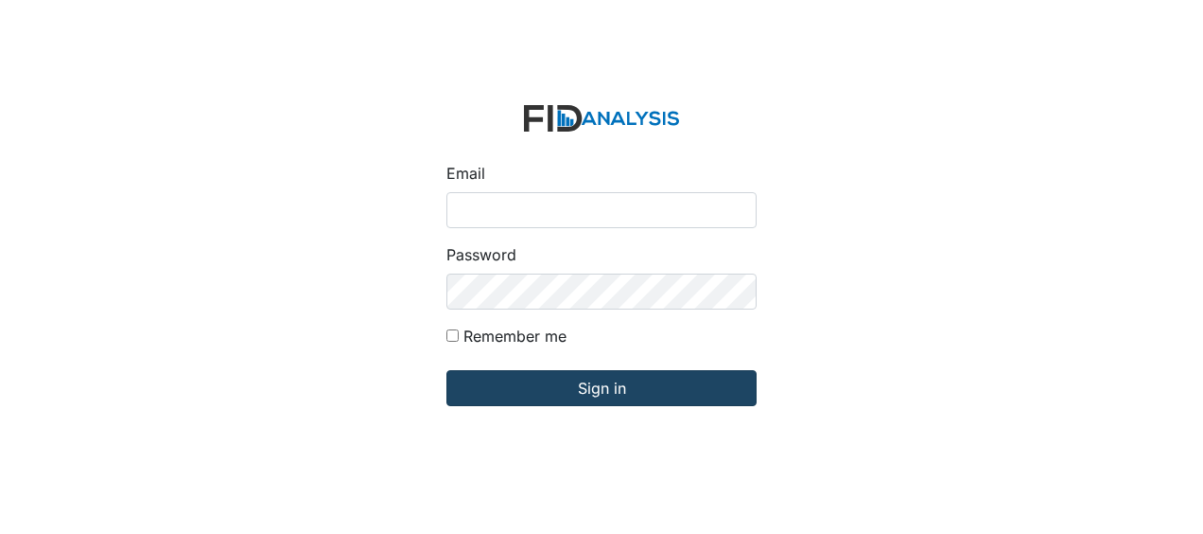
type input "[EMAIL_ADDRESS][DOMAIN_NAME]"
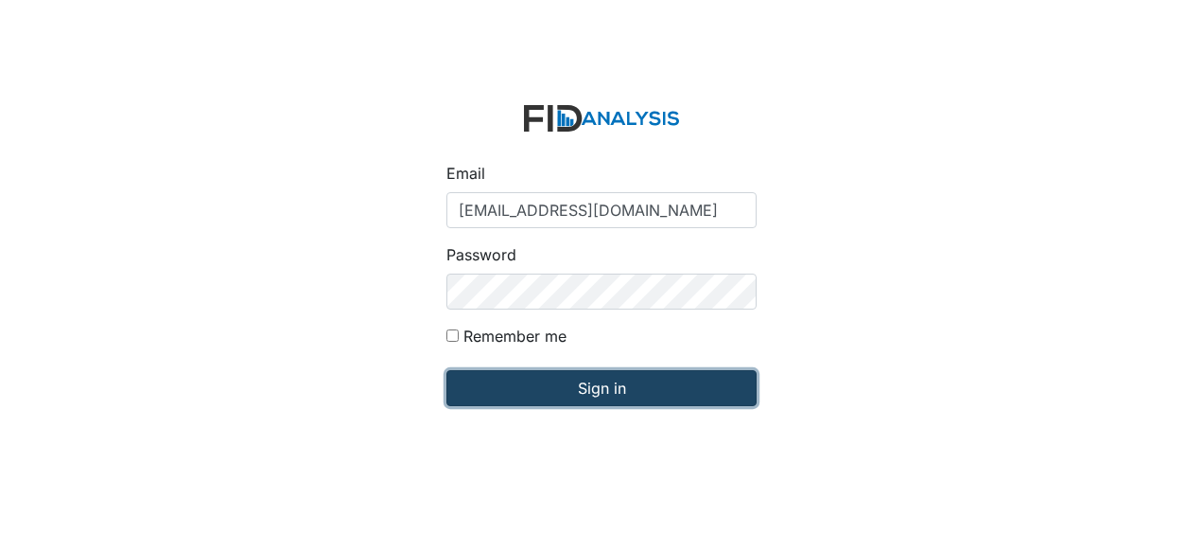
click at [535, 381] on input "Sign in" at bounding box center [602, 388] width 310 height 36
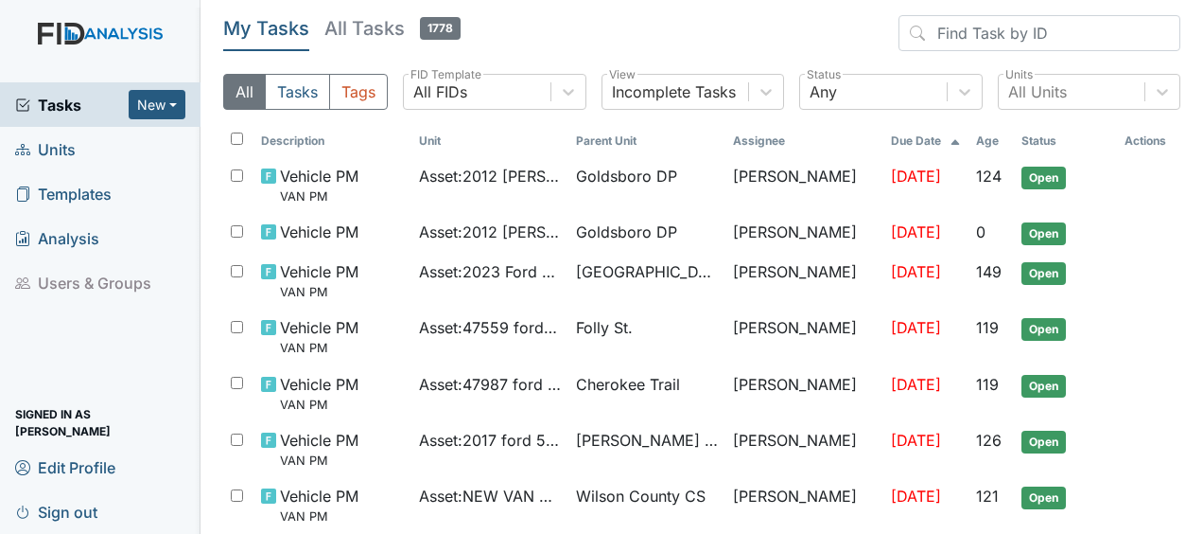
click at [93, 157] on link "Units" at bounding box center [100, 149] width 201 height 44
